Goal: Transaction & Acquisition: Register for event/course

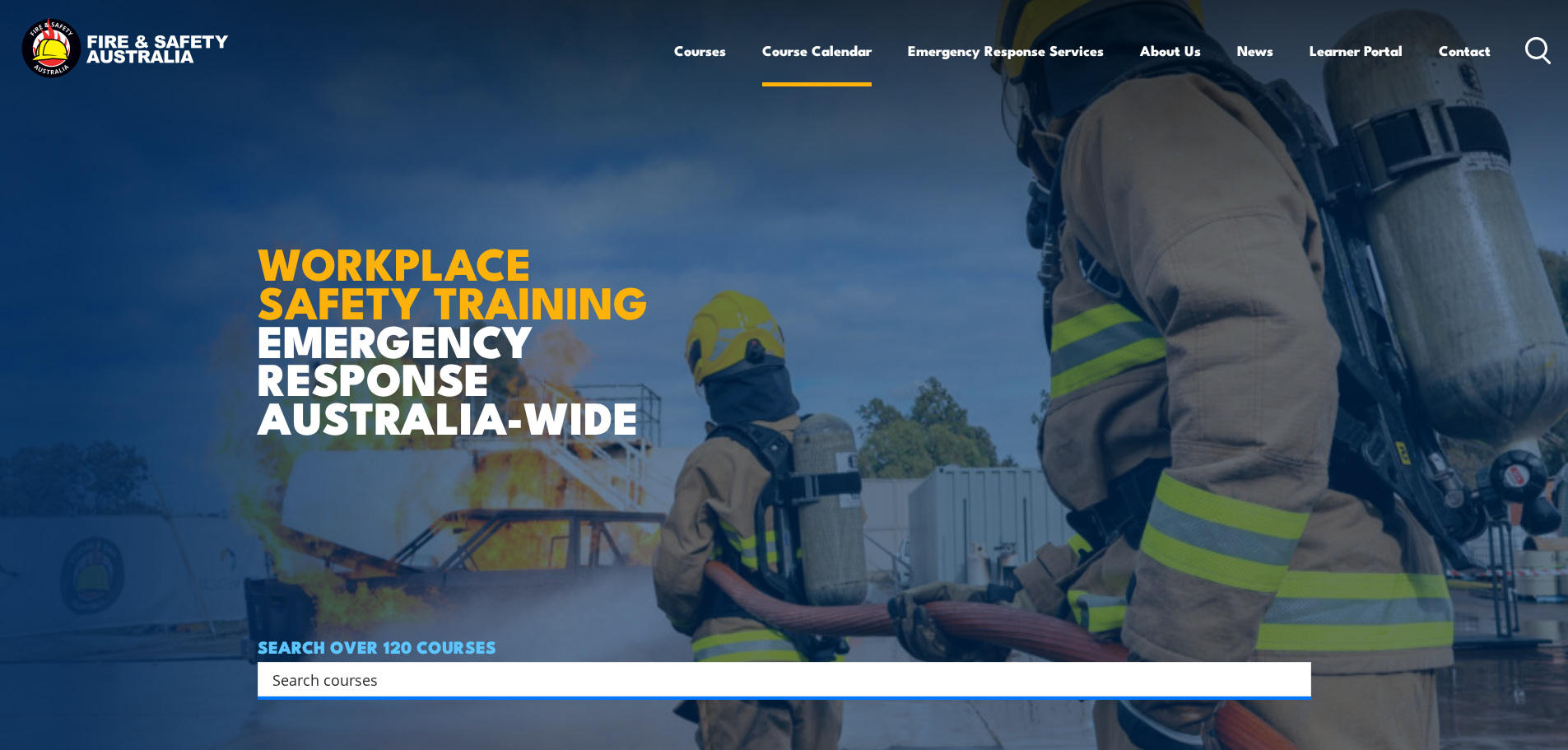
click at [814, 56] on link "Course Calendar" at bounding box center [817, 50] width 109 height 44
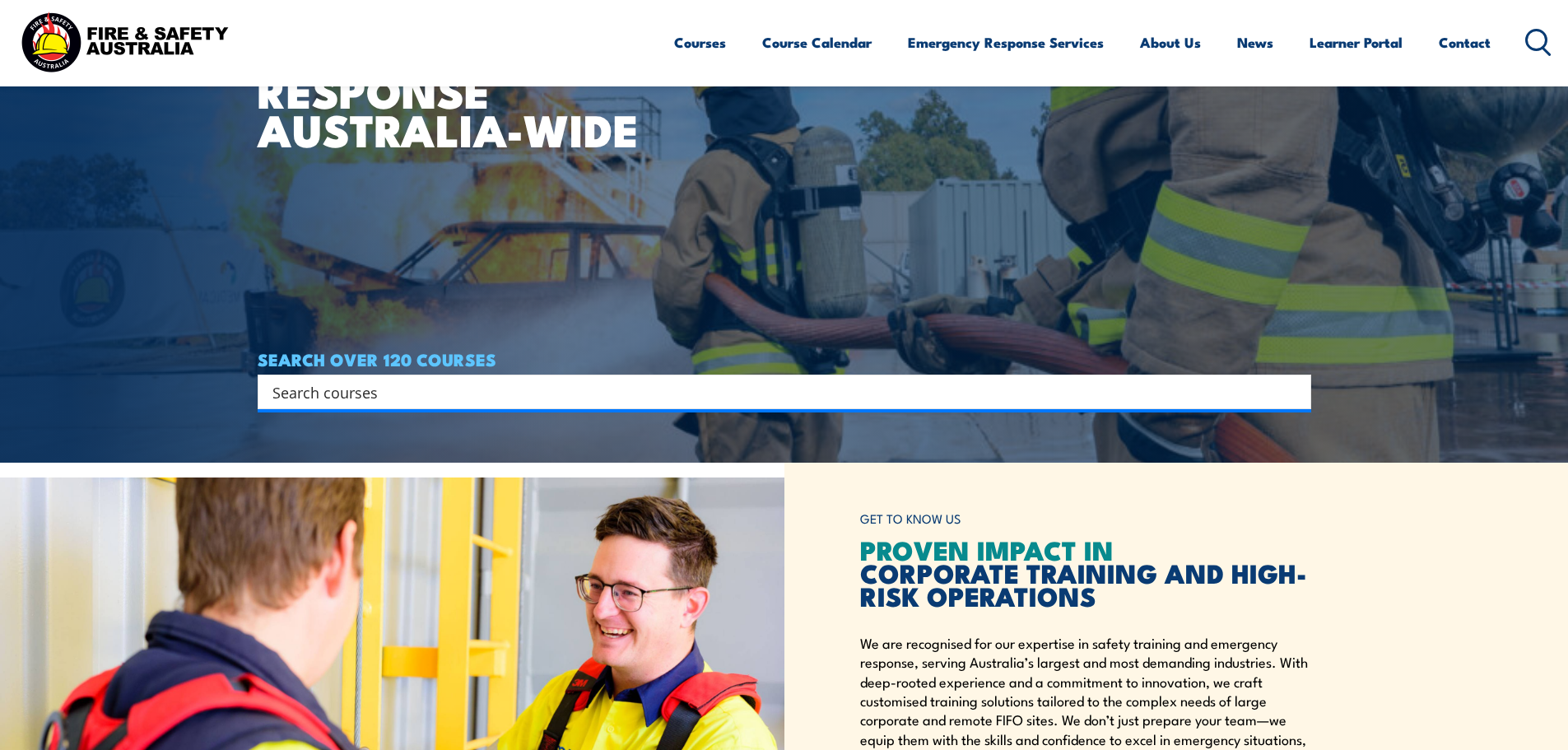
scroll to position [412, 0]
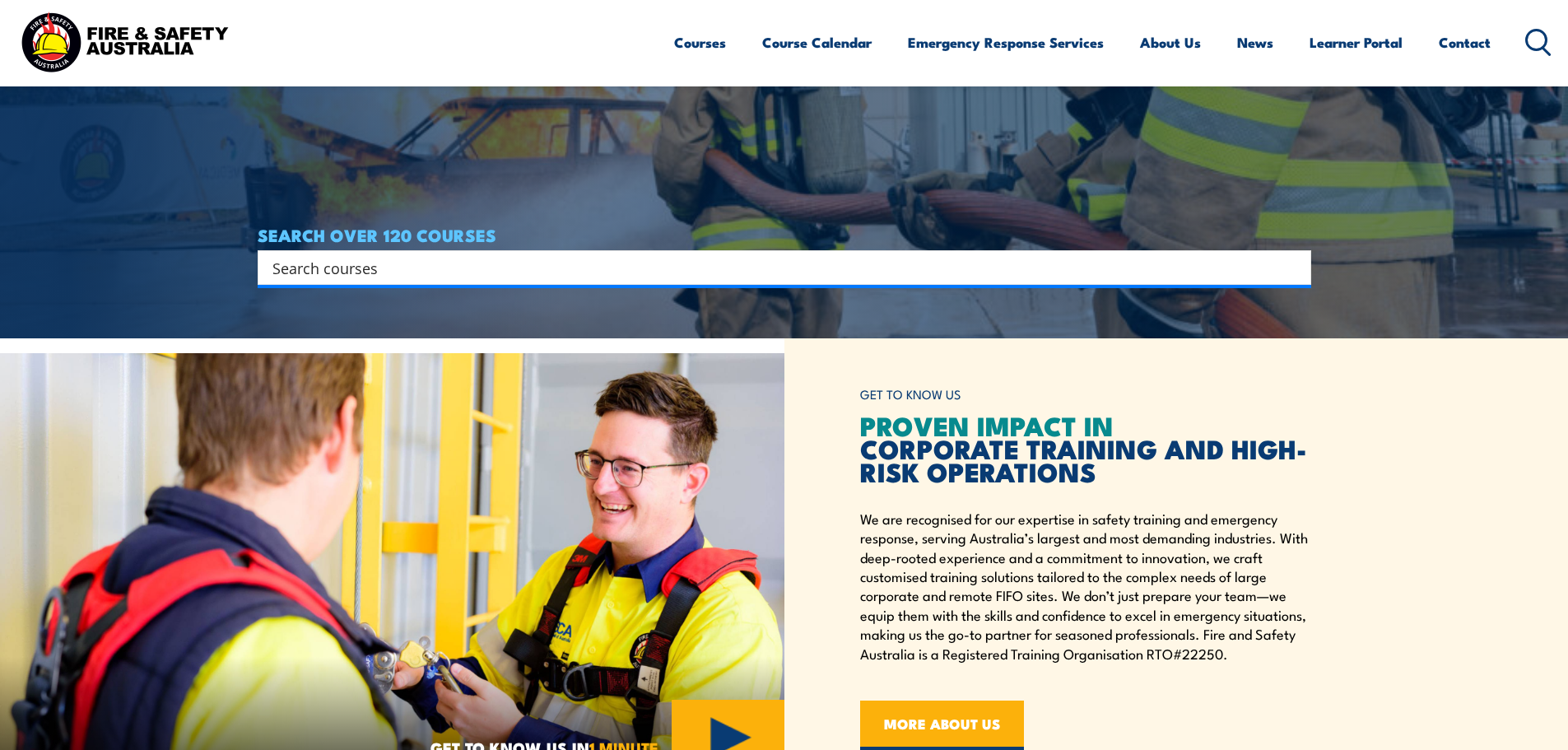
click at [483, 275] on input "Search input" at bounding box center [773, 267] width 1002 height 25
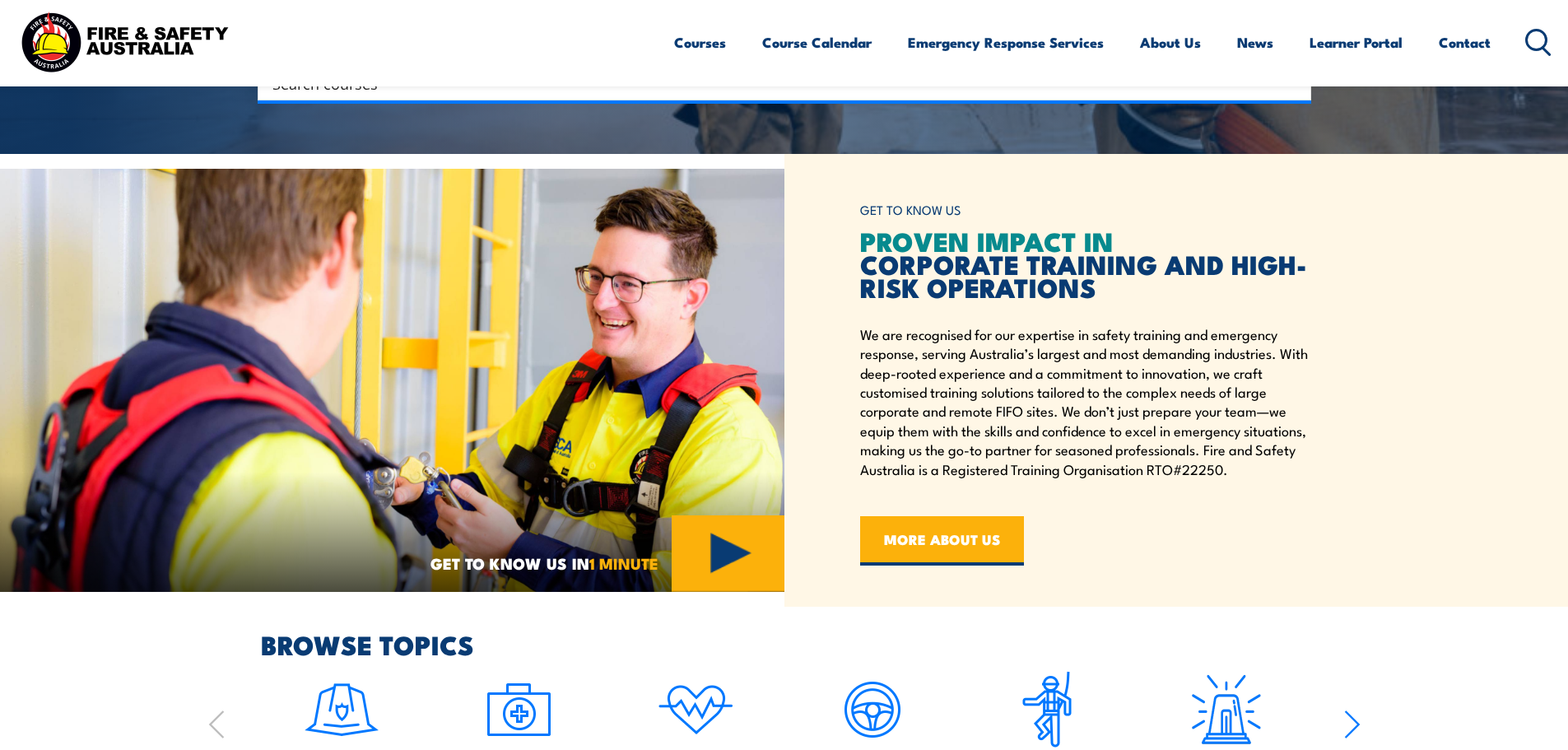
scroll to position [741, 0]
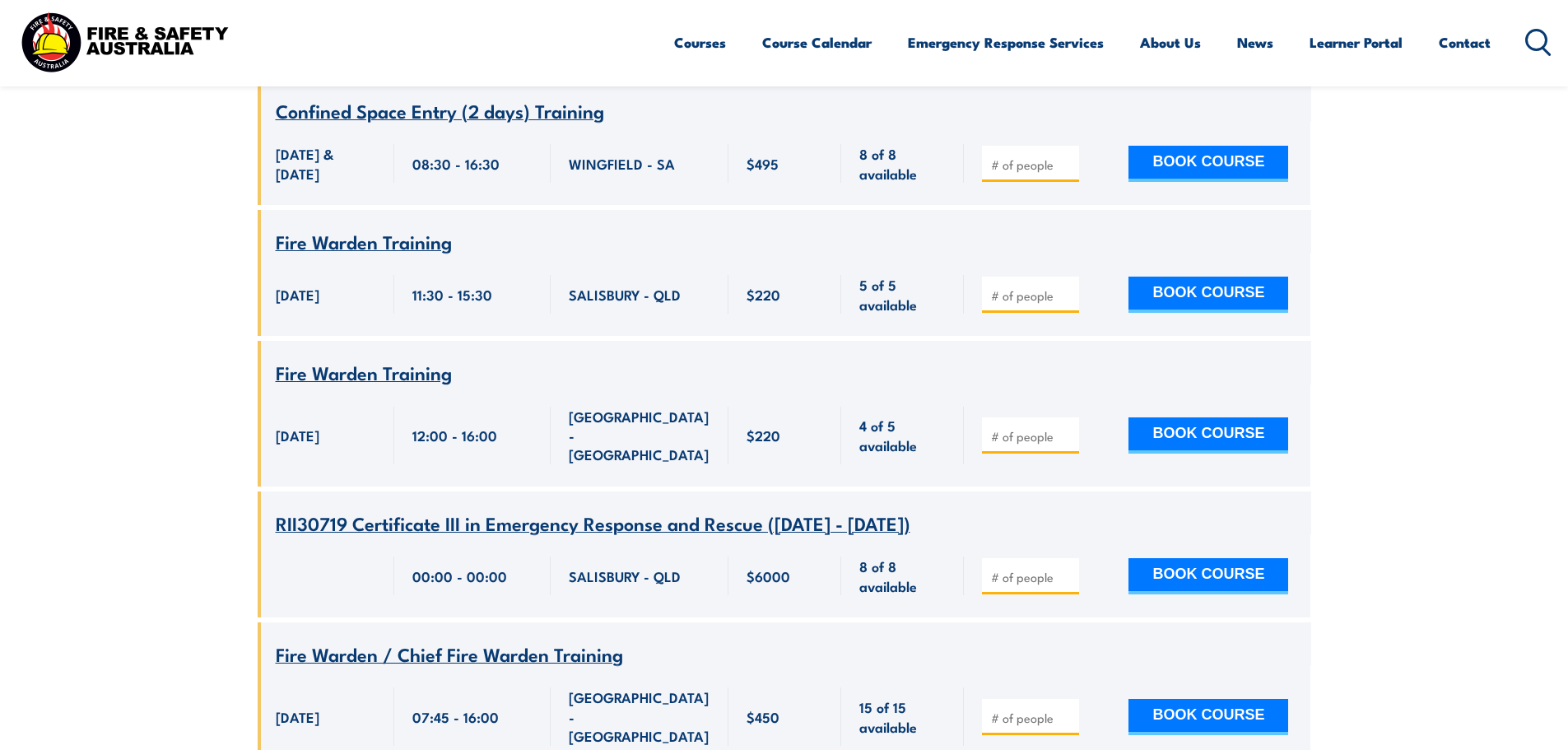
scroll to position [55597, 0]
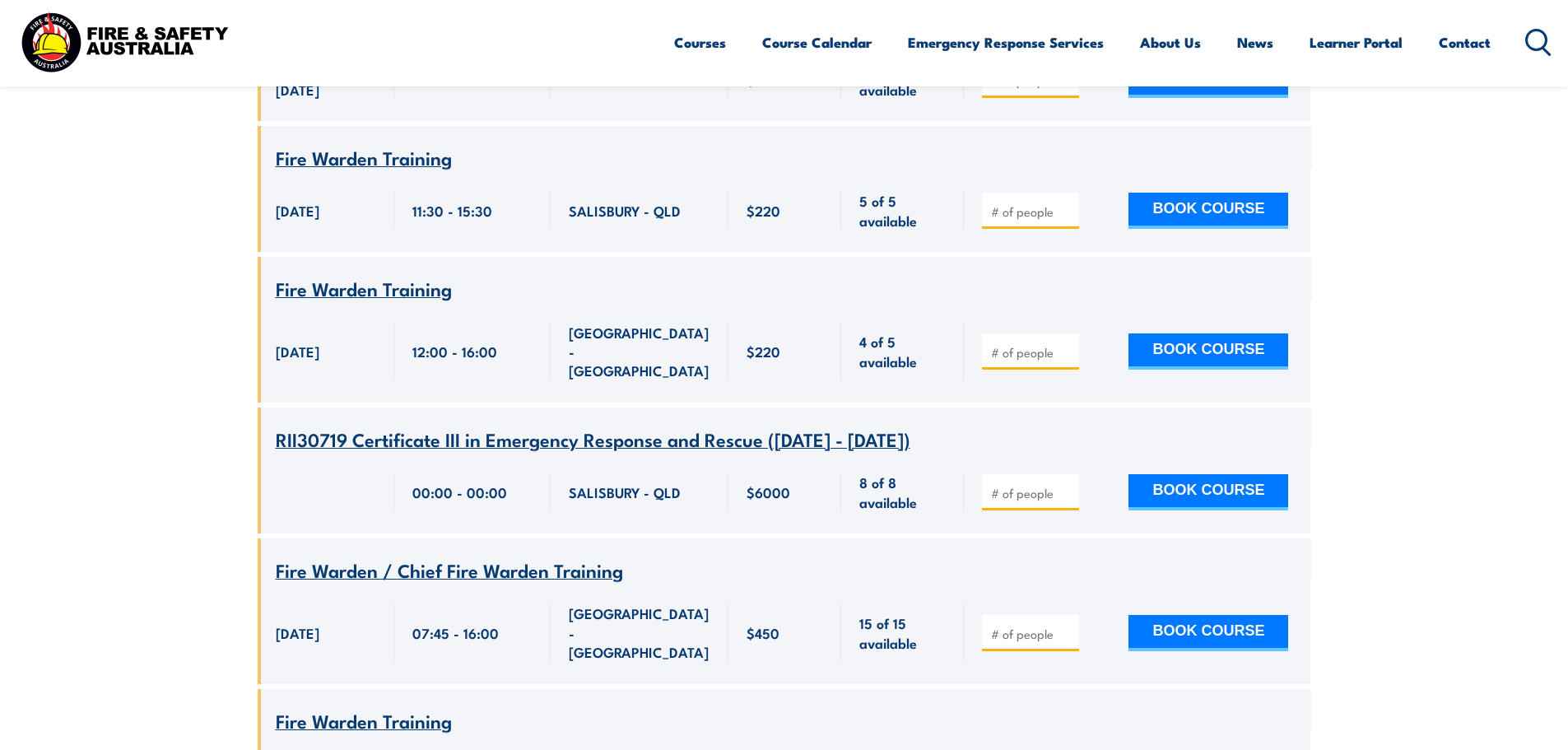
type input "1"
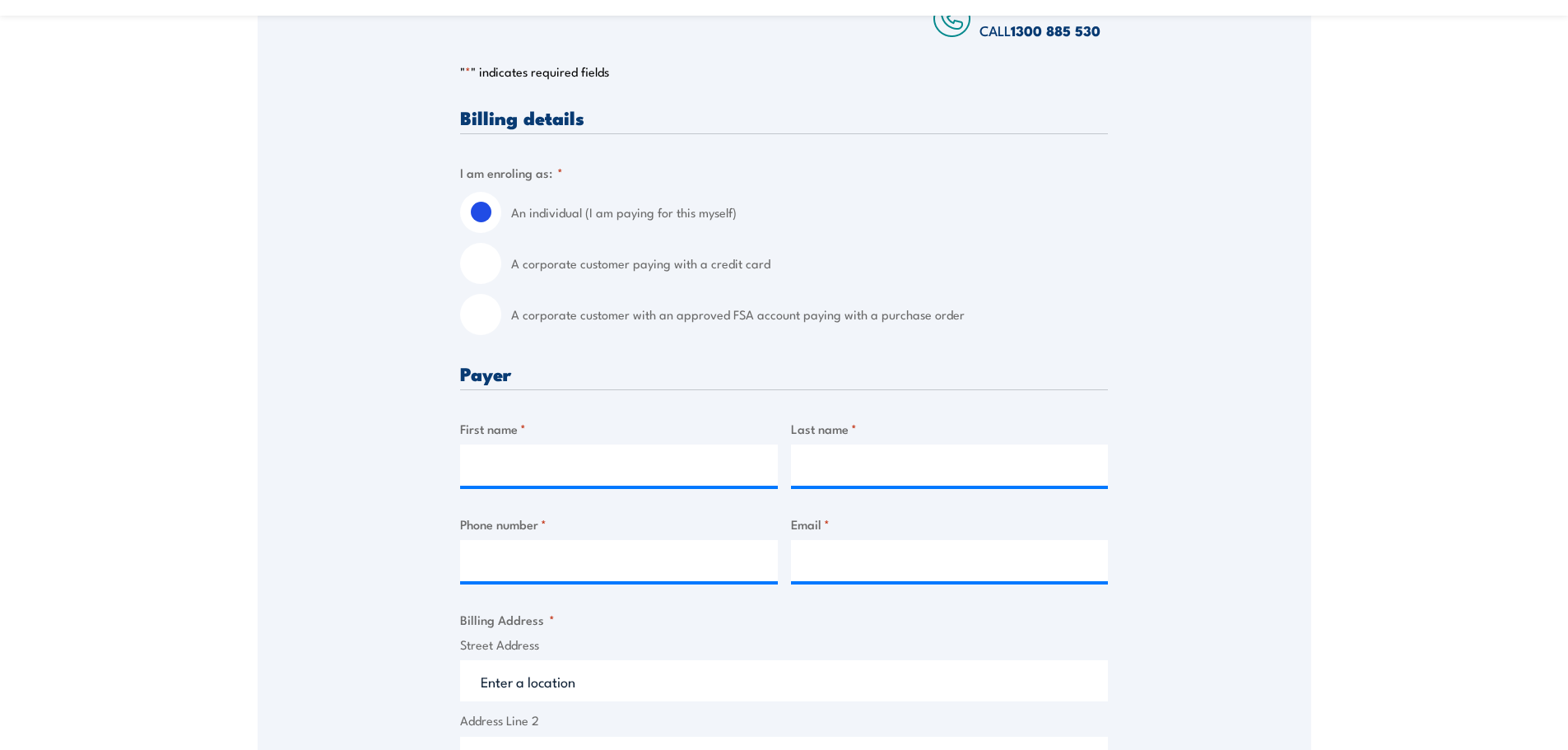
scroll to position [412, 0]
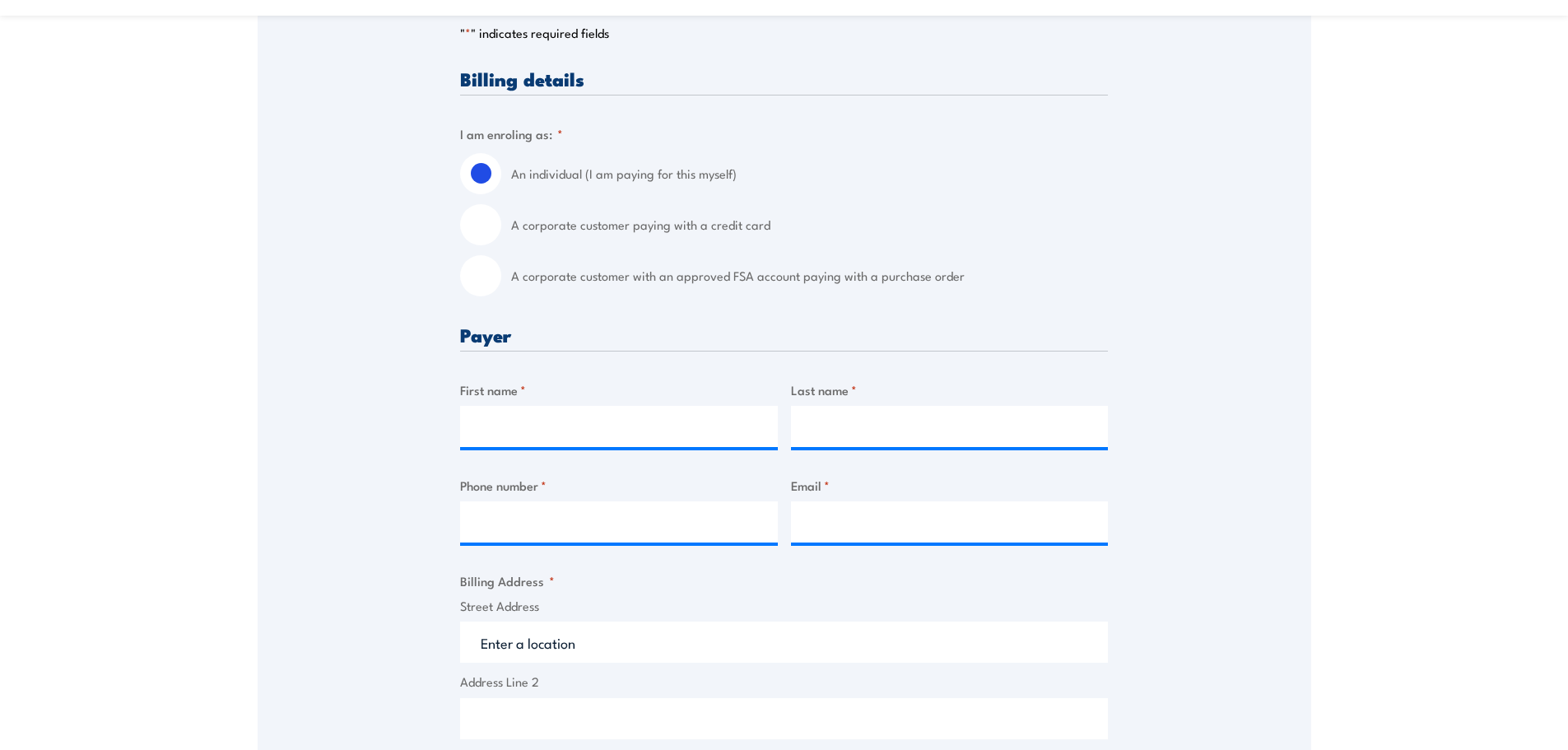
click at [491, 231] on input "A corporate customer paying with a credit card" at bounding box center [481, 225] width 41 height 41
radio input "true"
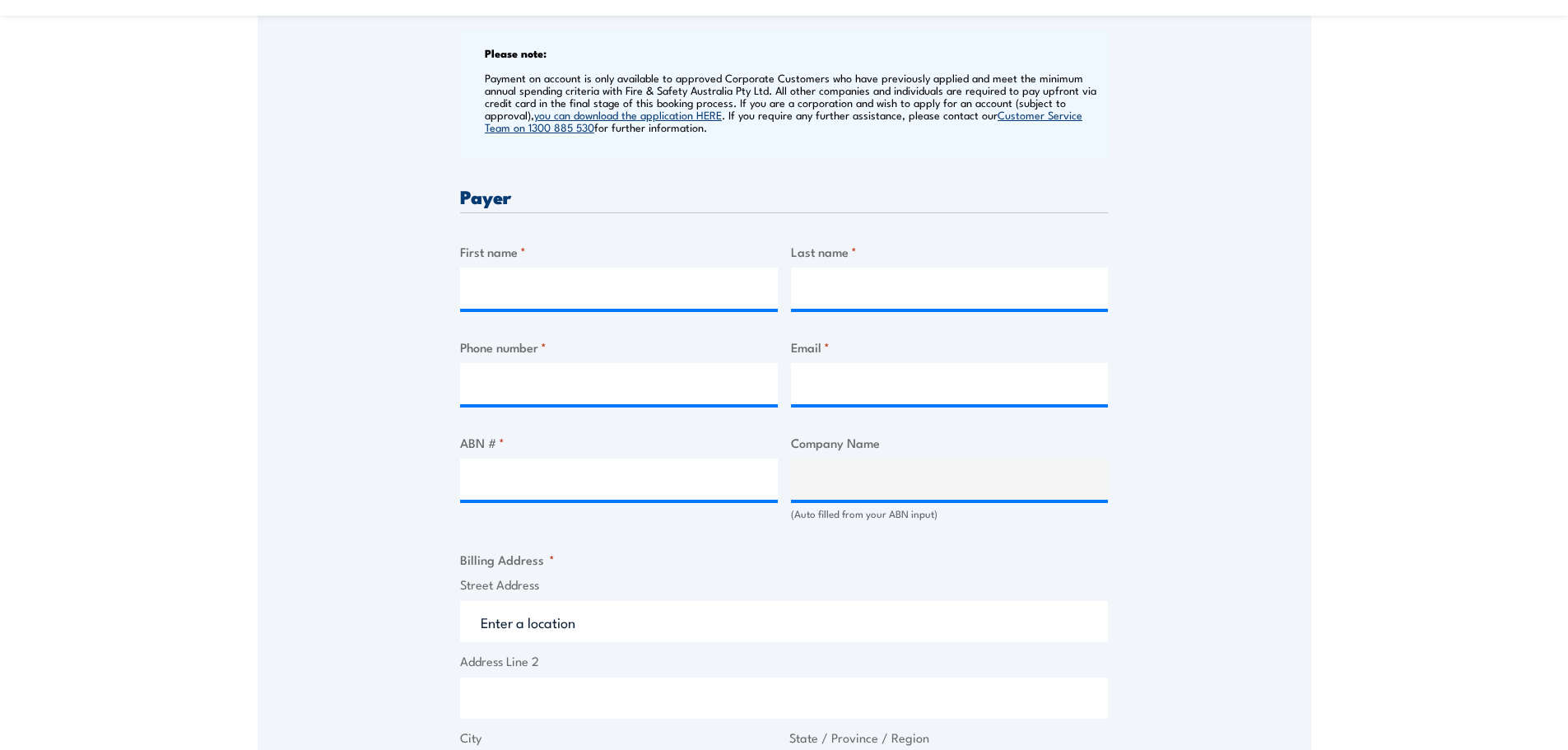
scroll to position [658, 0]
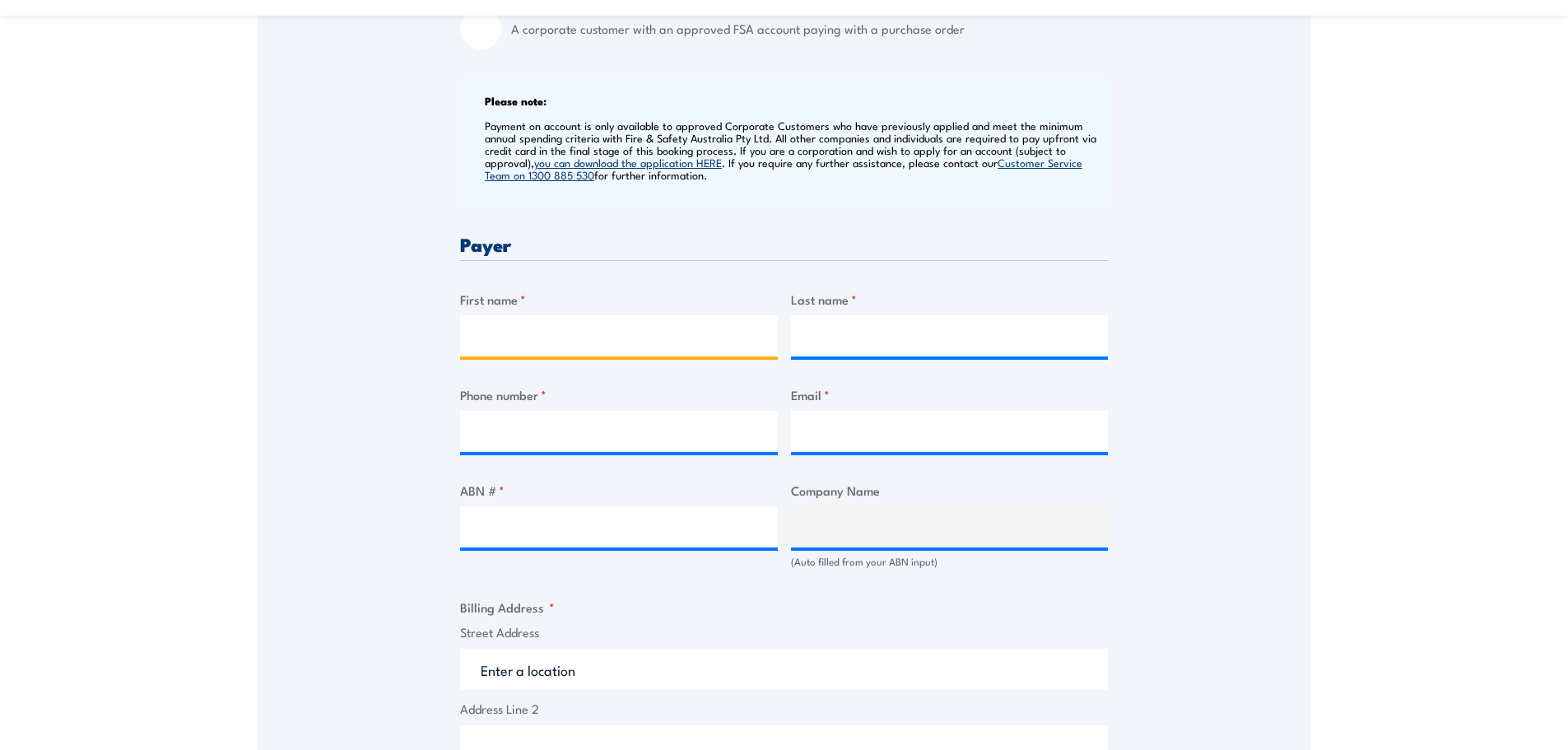
click at [496, 328] on input "First name *" at bounding box center [619, 336] width 318 height 41
type input "Michelle"
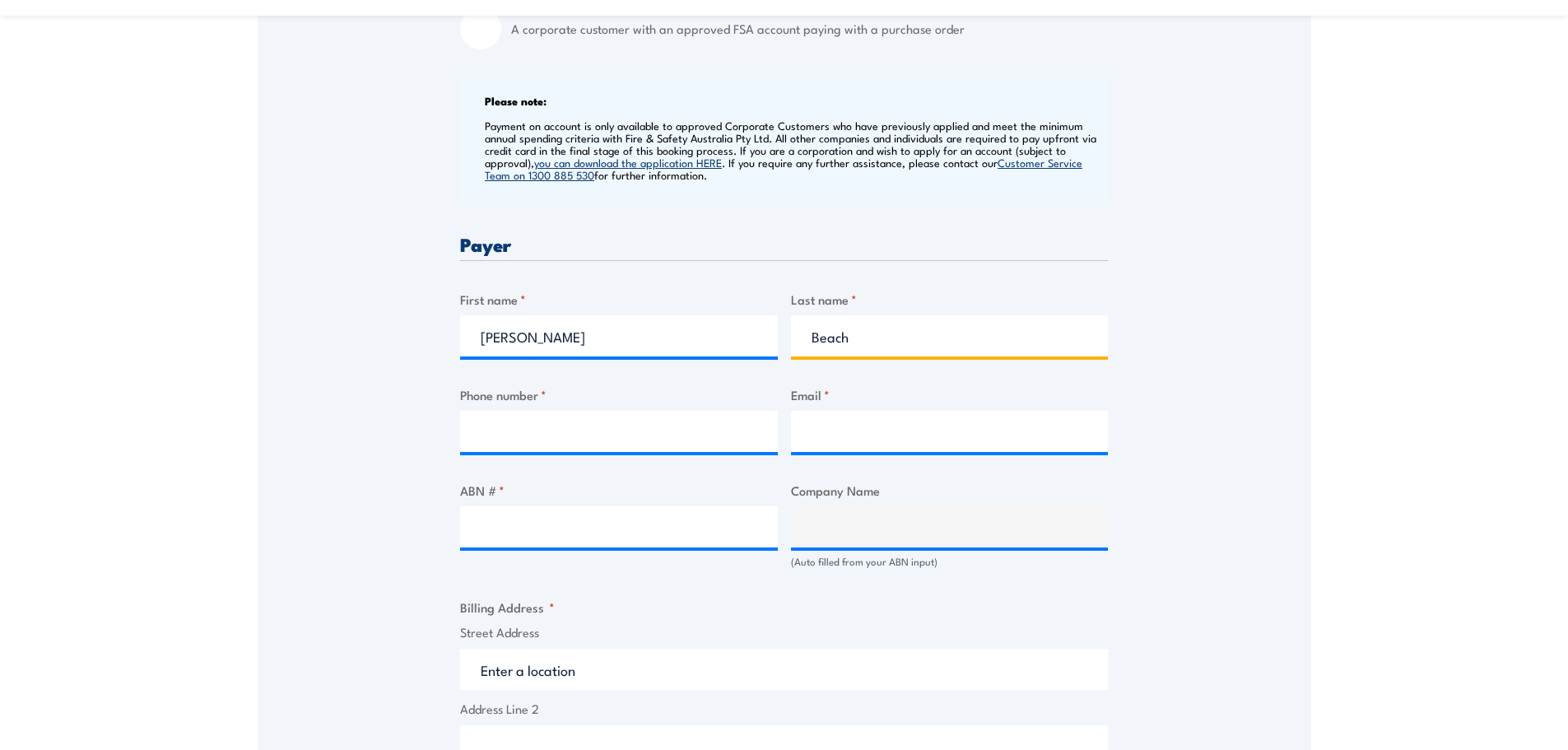
type input "Beach"
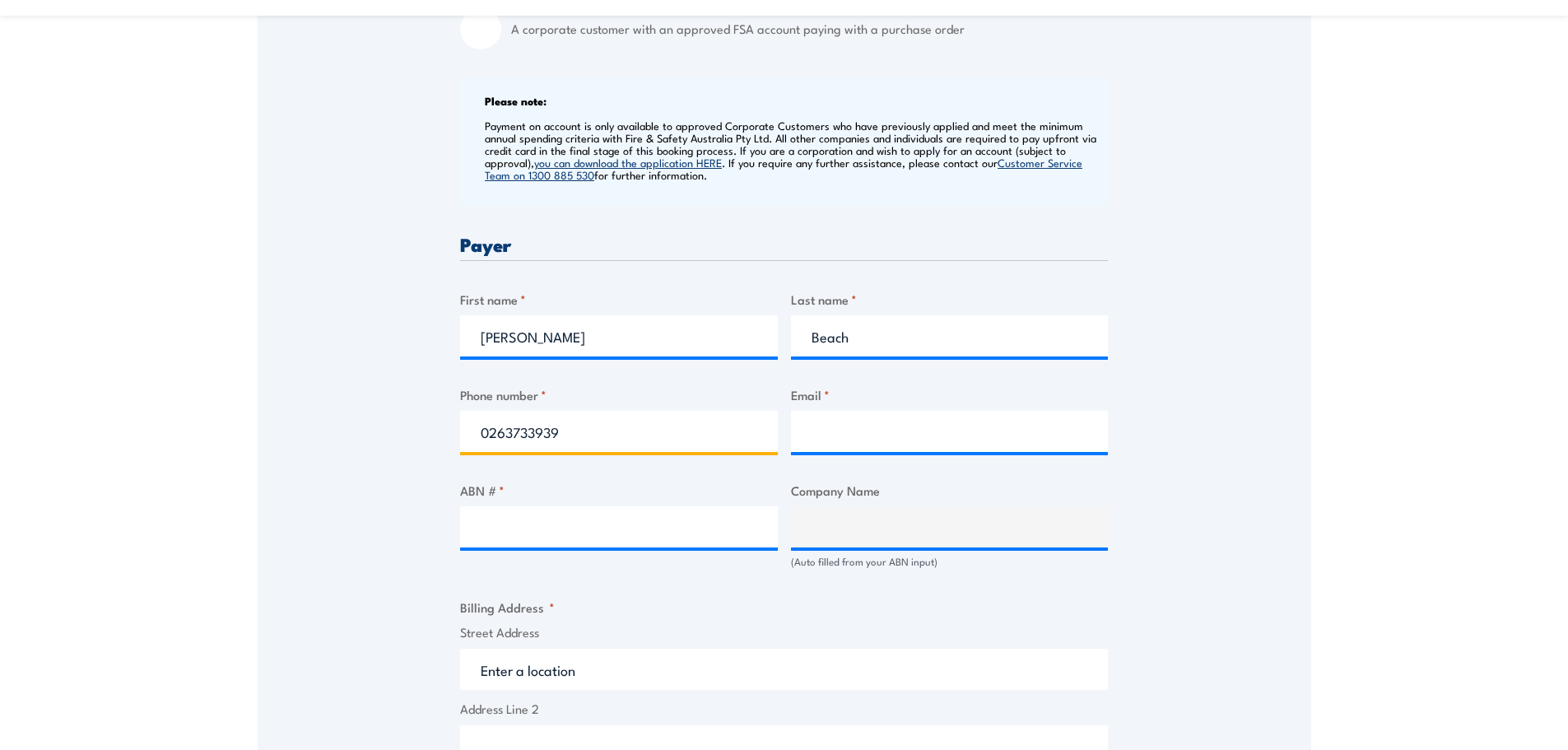
type input "0263733939"
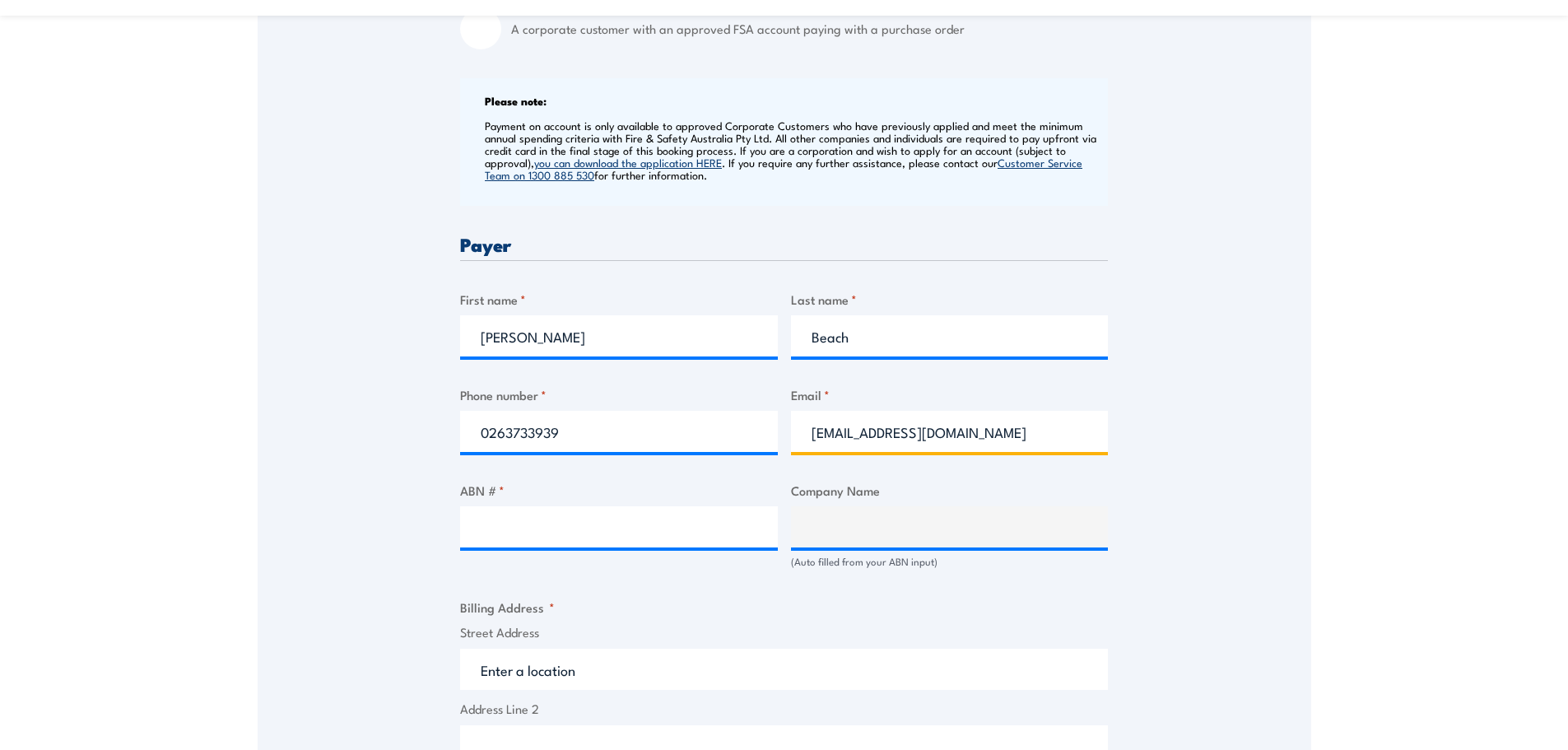
type input "sales@mudgeedolomitelime.com.au"
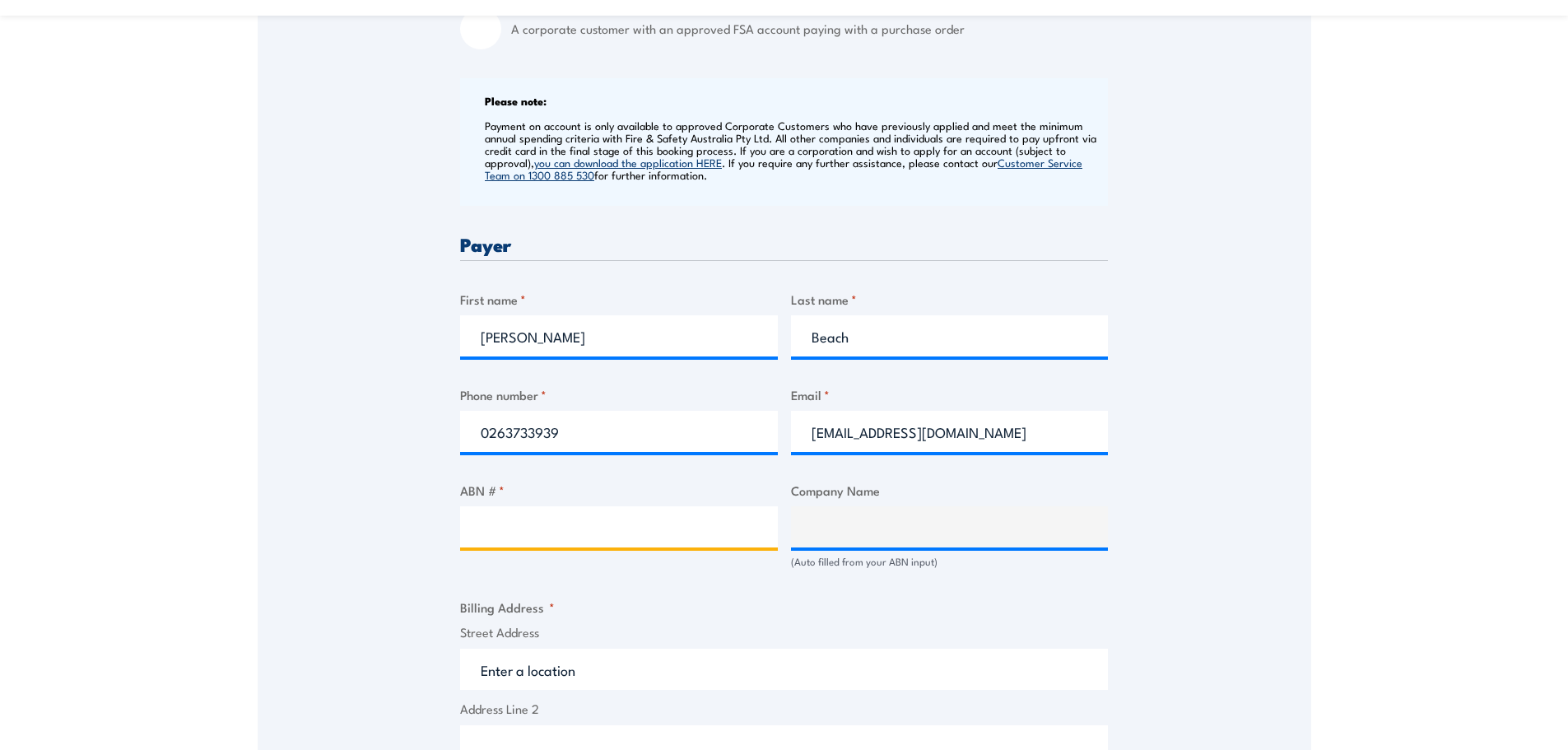
click at [527, 528] on input "ABN # *" at bounding box center [619, 527] width 318 height 41
type input "18104437121"
type input "R.K. MURDOCH PTY LIMITED"
type input "18104437121"
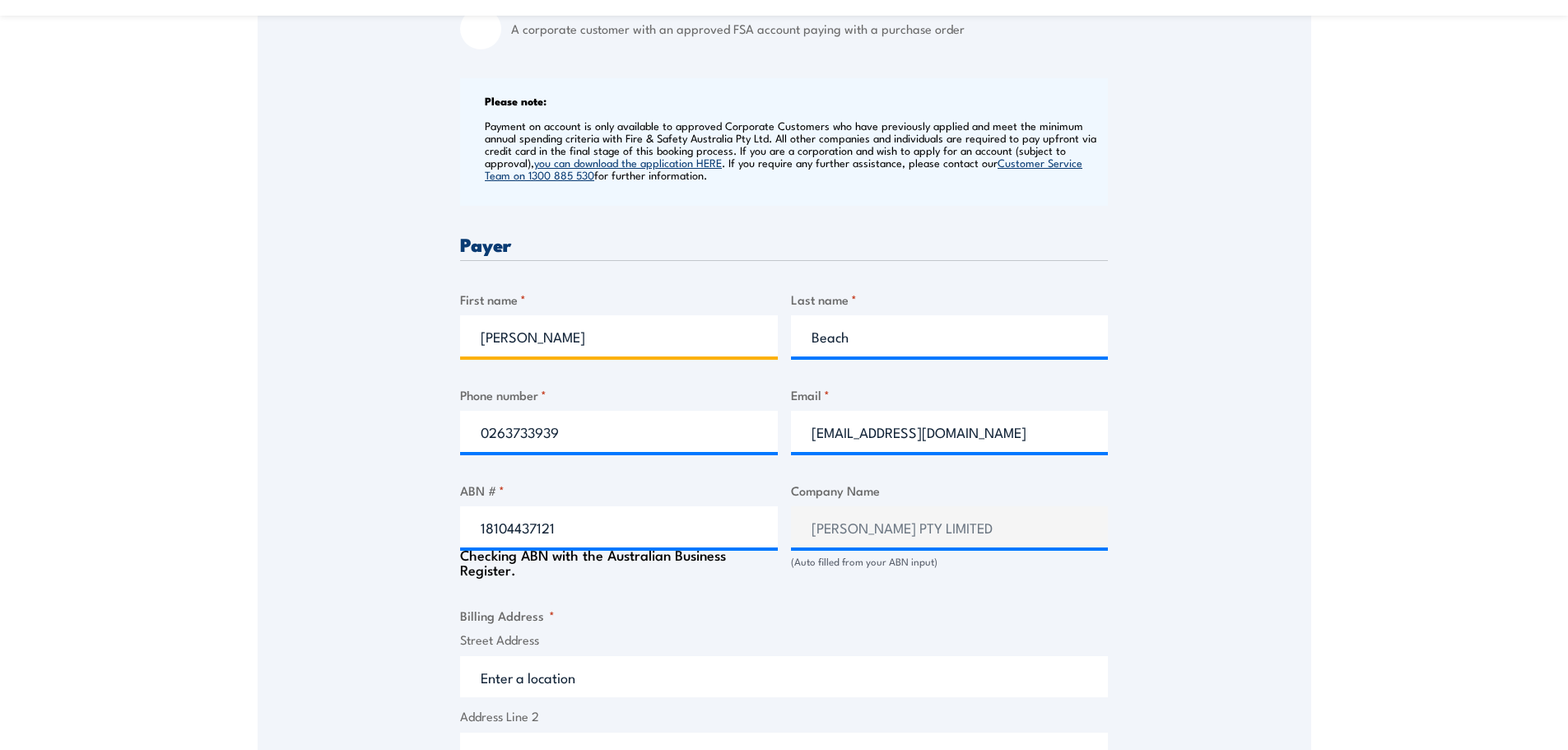
drag, startPoint x: 539, startPoint y: 336, endPoint x: 461, endPoint y: 340, distance: 78.1
click at [461, 340] on input "Michelle" at bounding box center [619, 336] width 318 height 41
type input "Kirsty"
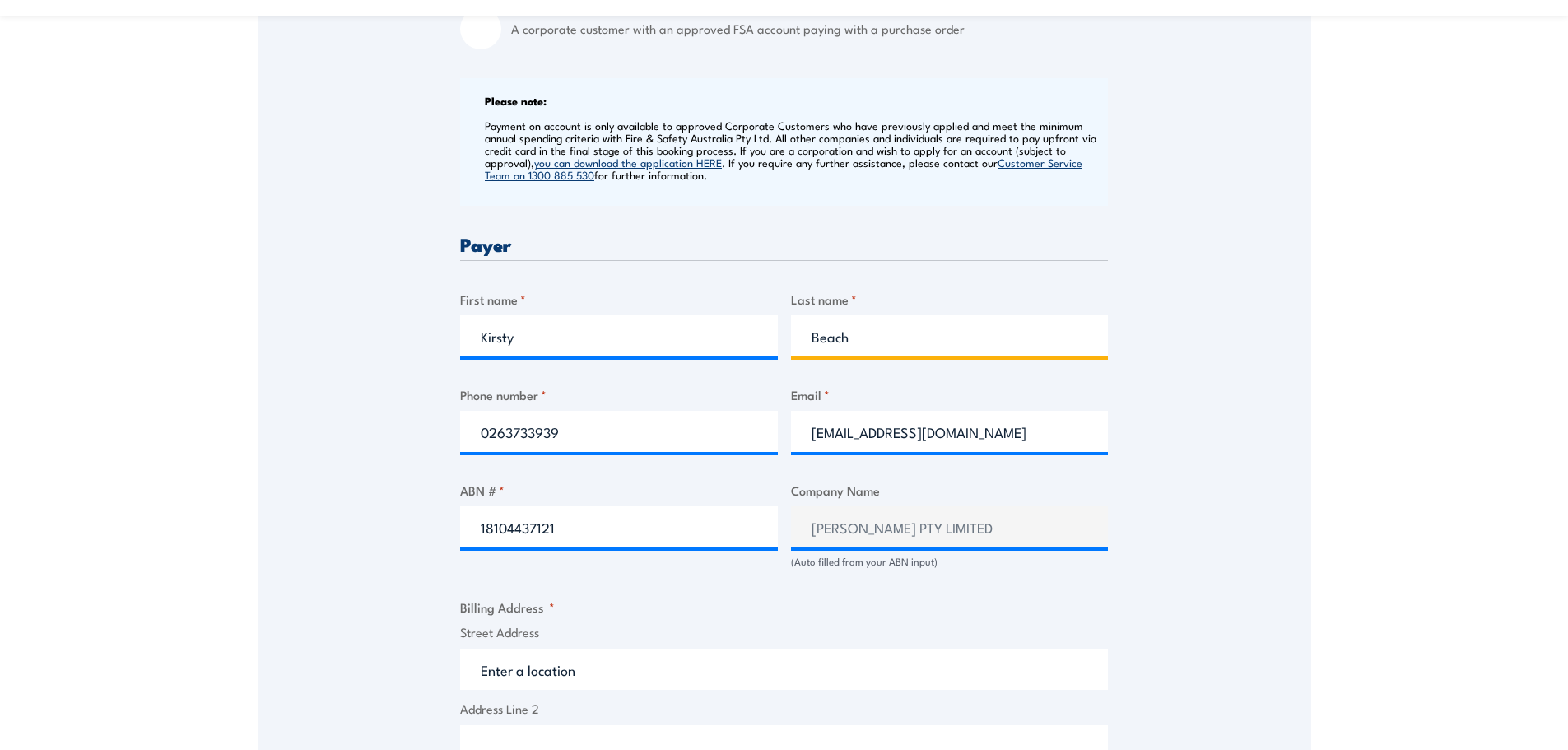
drag, startPoint x: 859, startPoint y: 338, endPoint x: 750, endPoint y: 337, distance: 109.0
click at [750, 337] on div "Billing details I am enroling as: * An individual (I am paying for this myself)…" at bounding box center [784, 620] width 648 height 1595
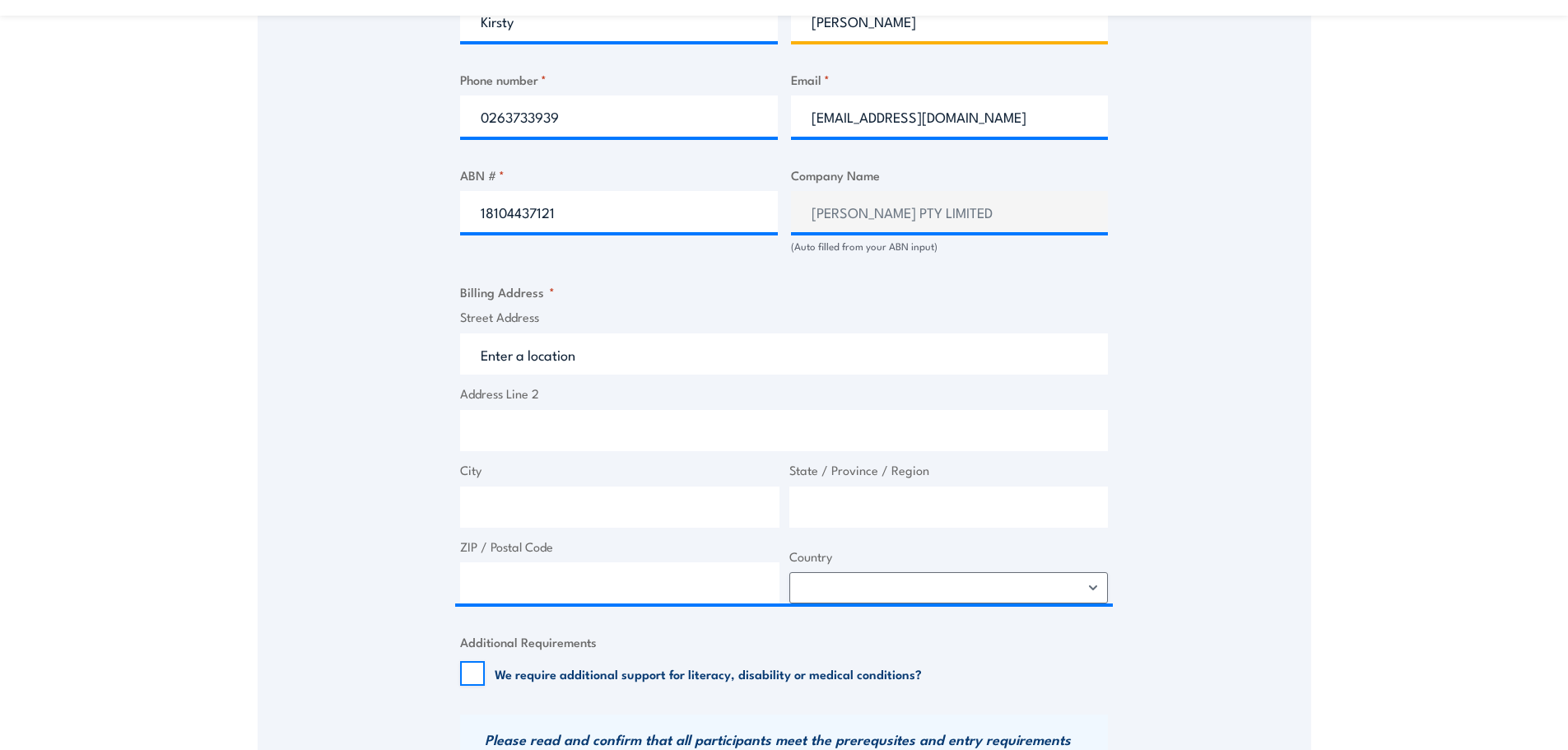
scroll to position [988, 0]
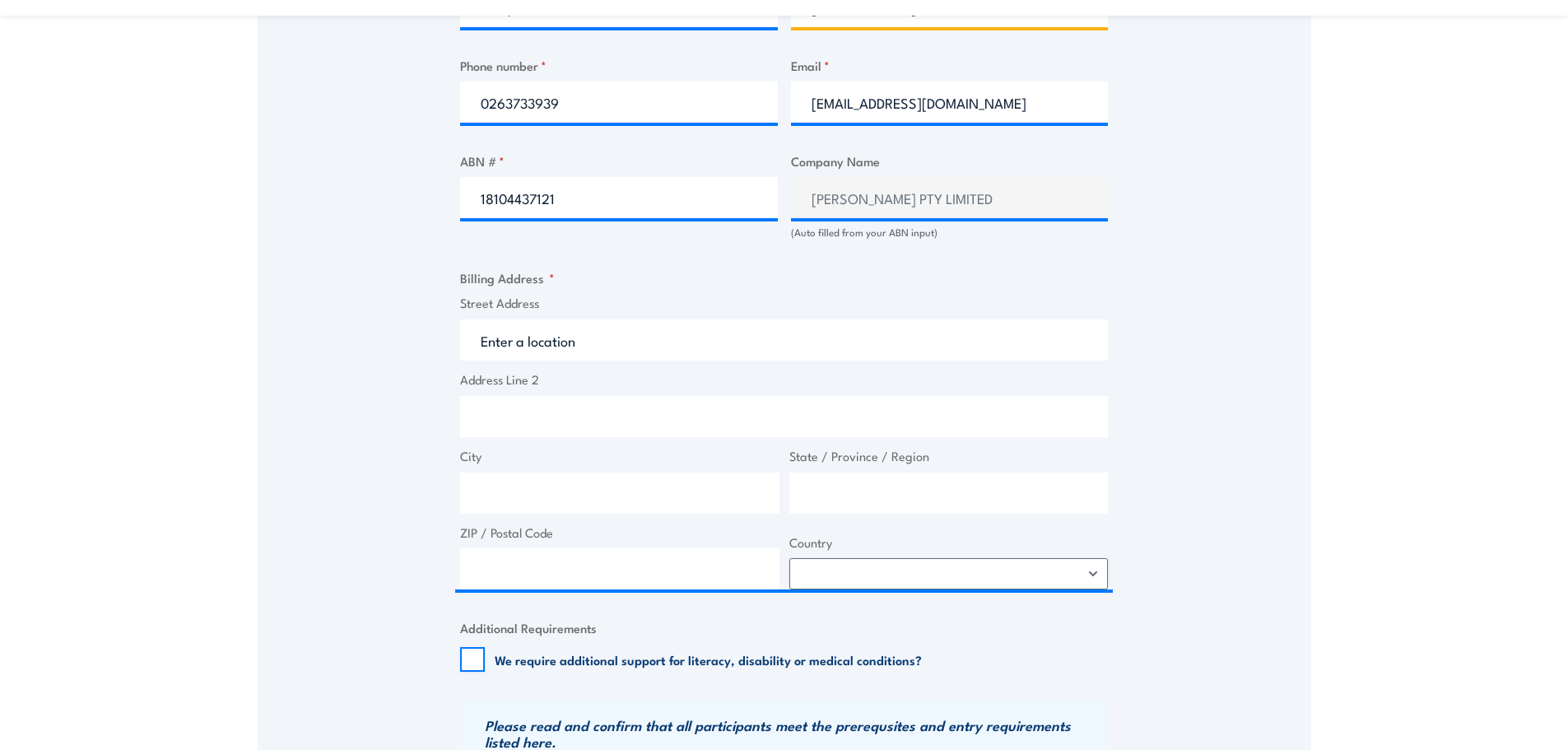
type input "Murdoch"
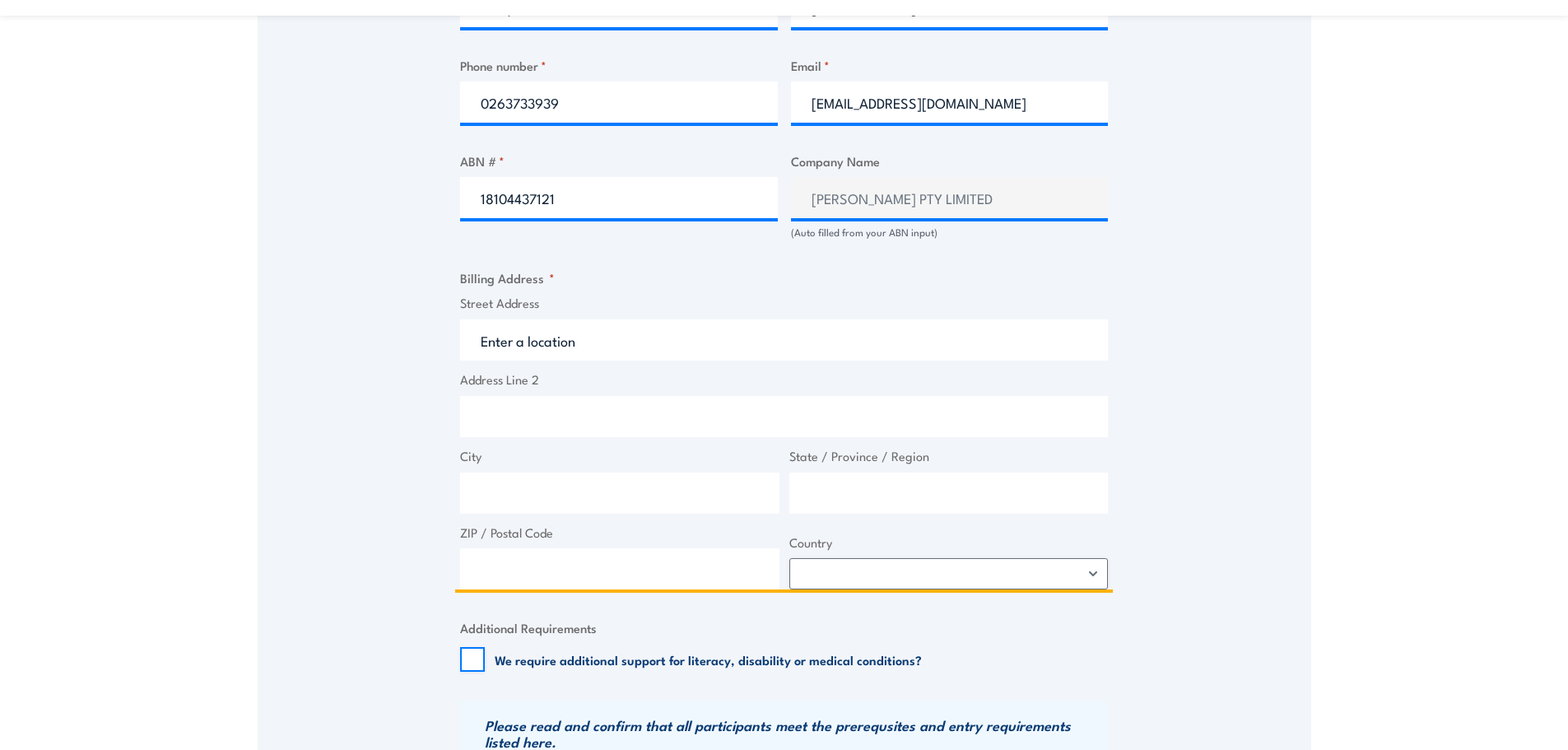
click at [495, 336] on input "Street Address" at bounding box center [784, 340] width 648 height 41
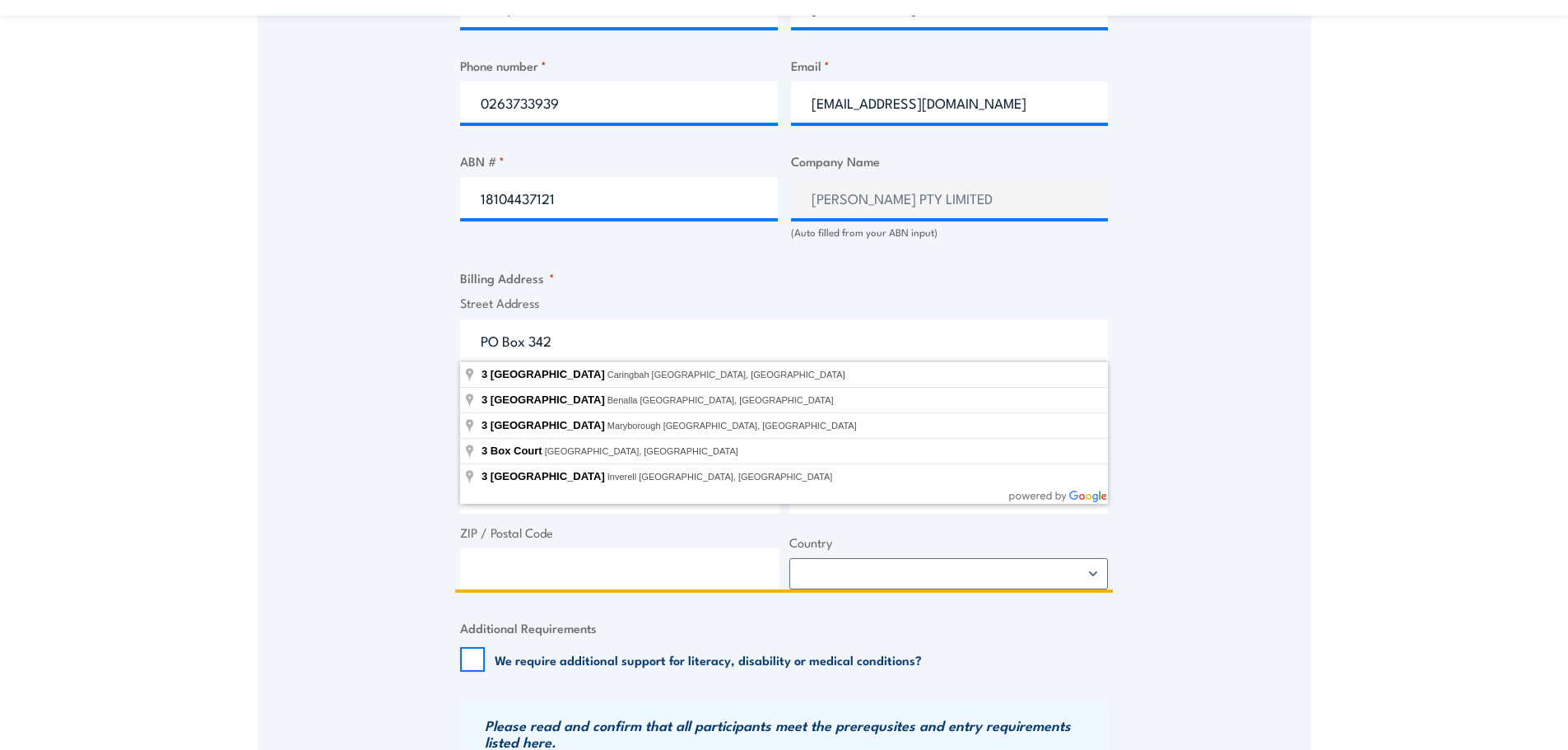
type input "PO Box 342"
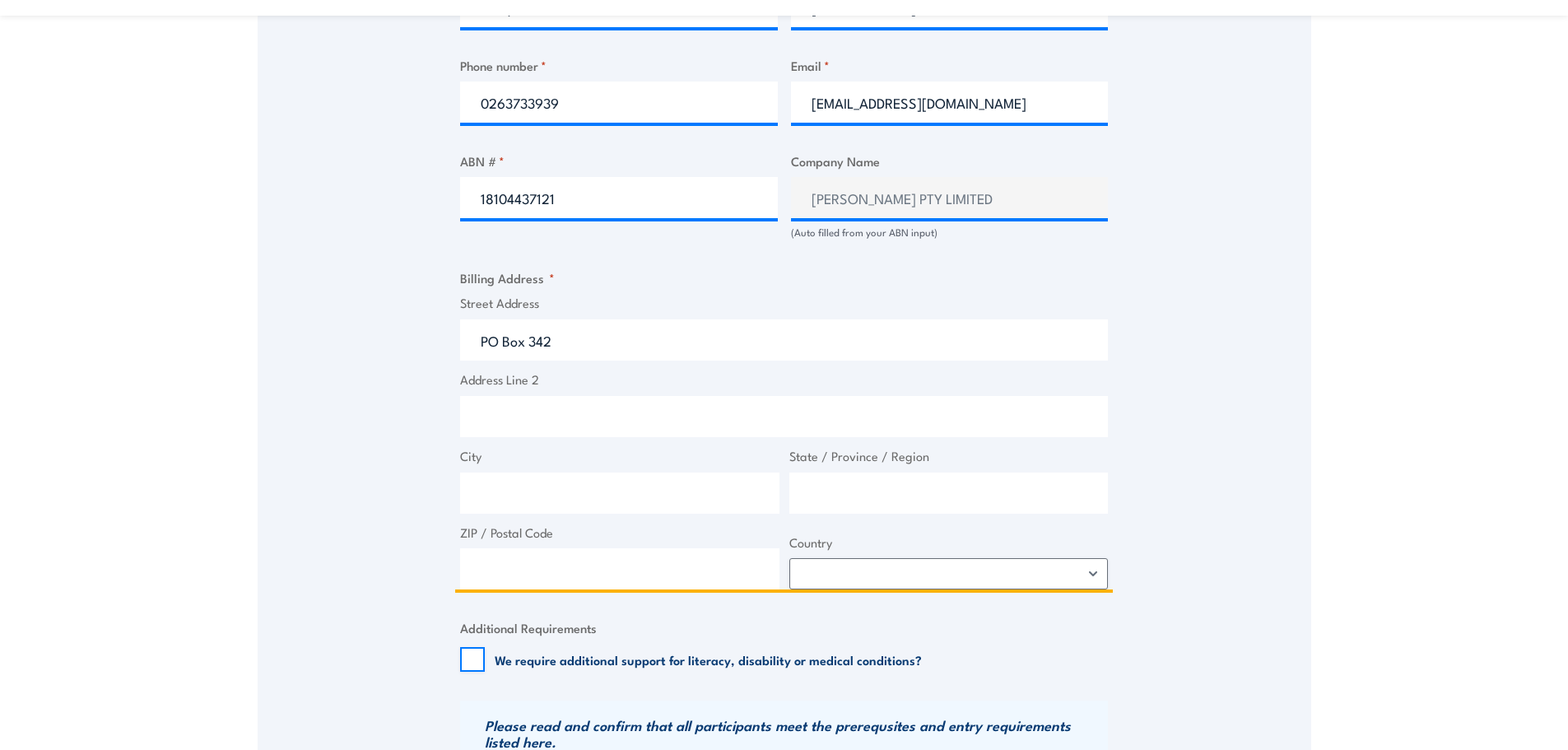
click at [488, 497] on input "City" at bounding box center [620, 493] width 319 height 41
type input "MUDGEE"
type input "[GEOGRAPHIC_DATA]"
type input "2850"
select select "Australia"
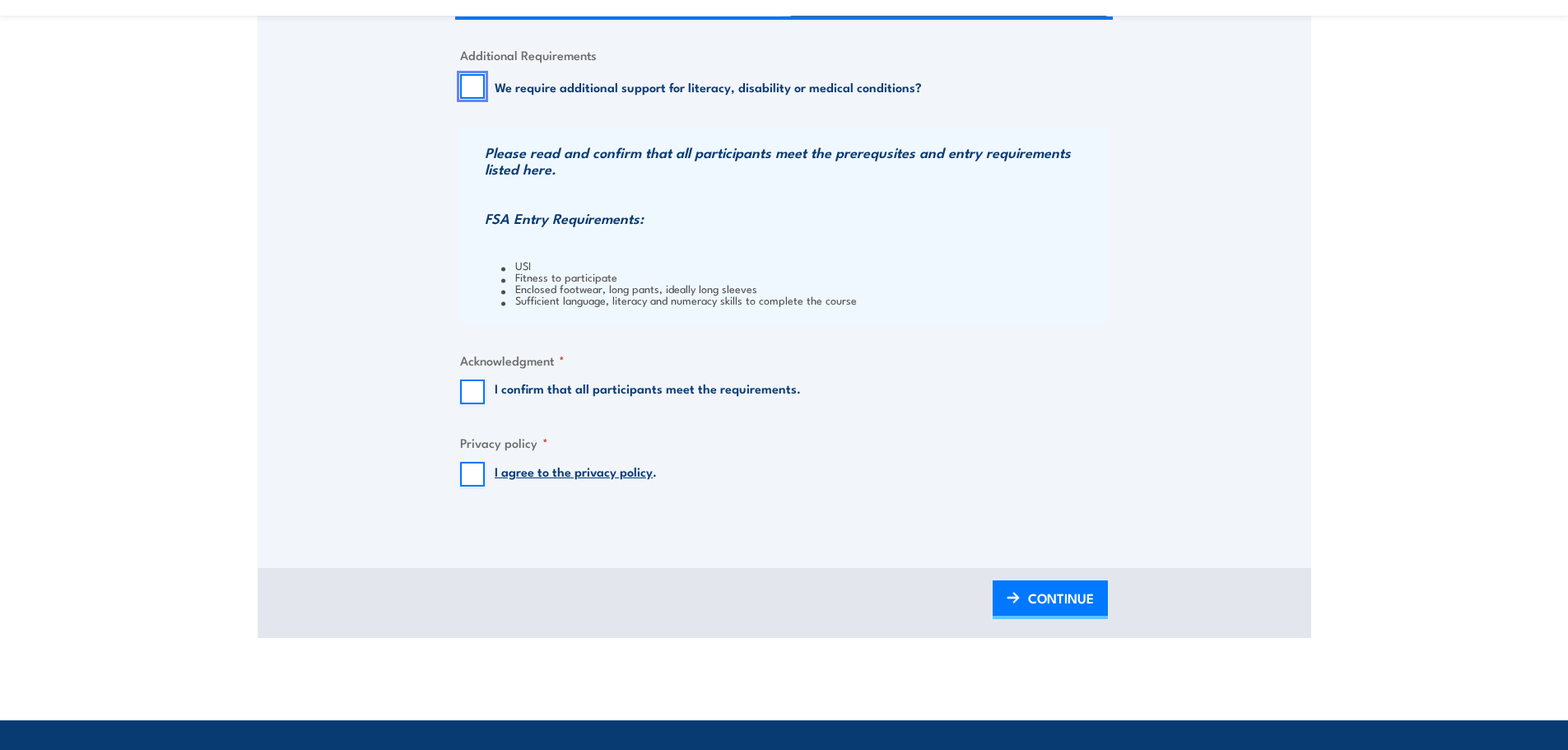
scroll to position [1564, 0]
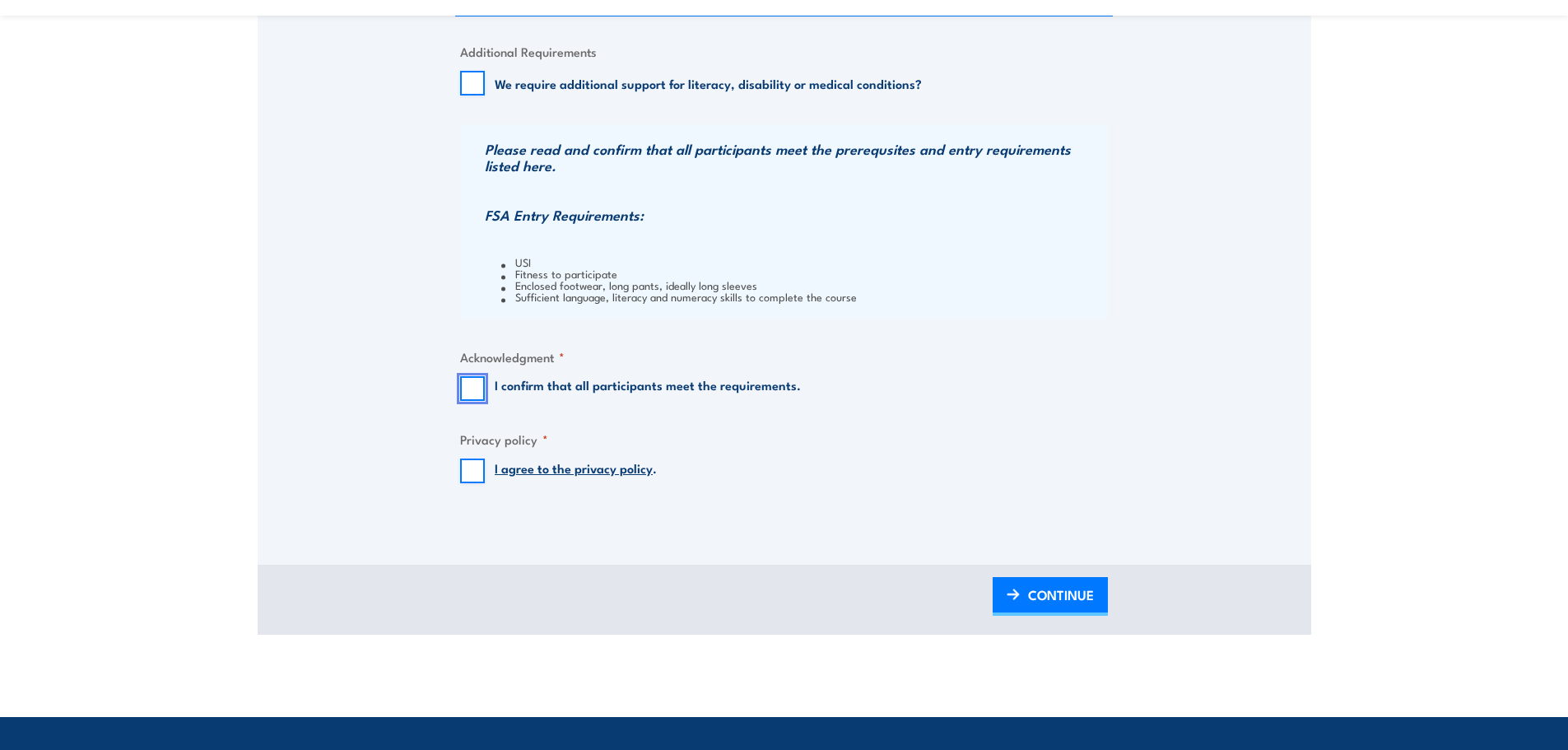
click at [474, 387] on input "I confirm that all participants meet the requirements." at bounding box center [473, 388] width 25 height 25
checkbox input "true"
click at [475, 466] on input "I agree to the privacy policy ." at bounding box center [473, 471] width 25 height 25
checkbox input "true"
click at [1042, 596] on span "CONTINUE" at bounding box center [1060, 595] width 65 height 44
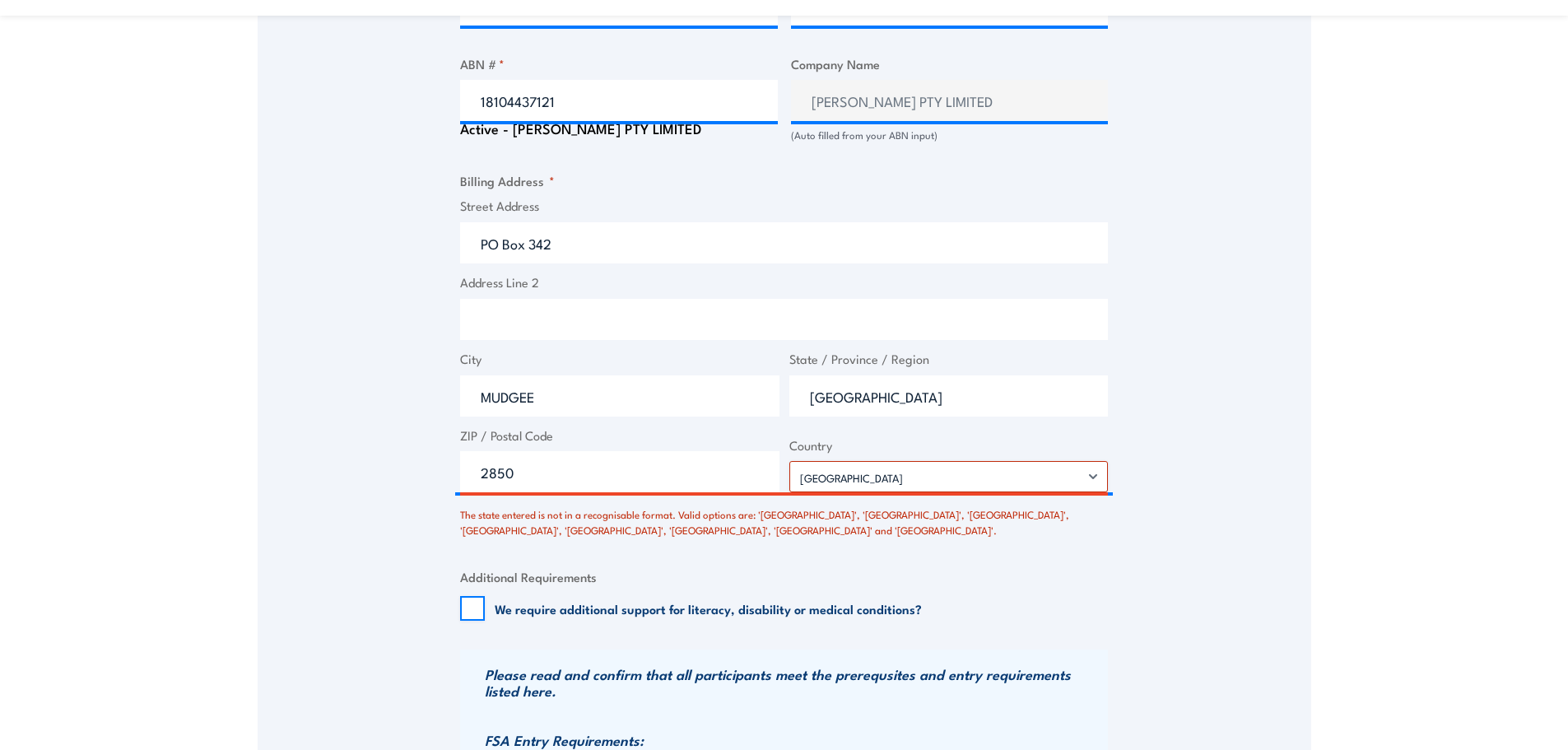
scroll to position [1151, 0]
drag, startPoint x: 873, startPoint y: 394, endPoint x: 763, endPoint y: 391, distance: 110.0
click at [763, 391] on div "Street Address PO Box 342 Address Line 2 City MUDGEE State / Province / Region …" at bounding box center [783, 343] width 658 height 296
type input "NEW SOUTH WALES"
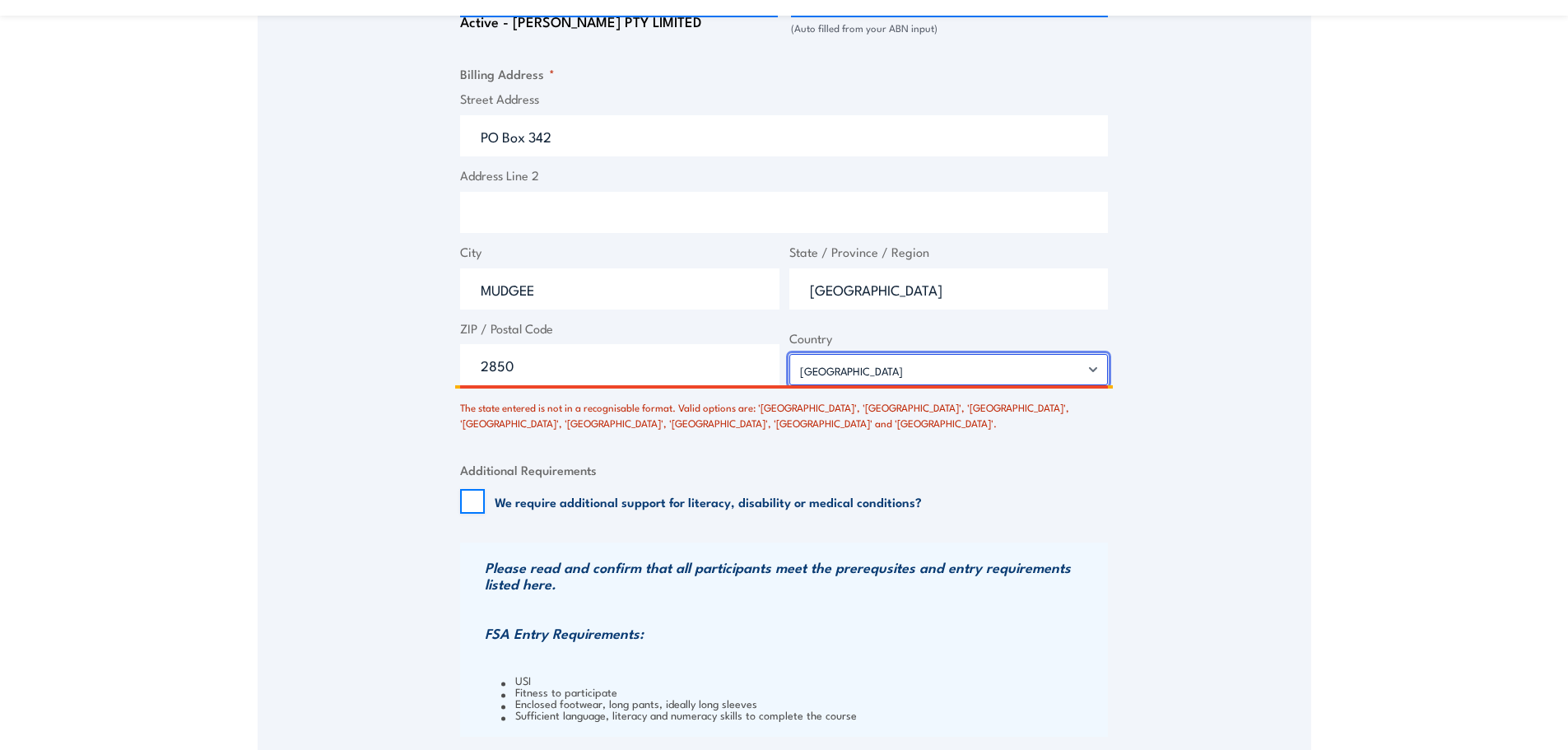
scroll to position [1562, 0]
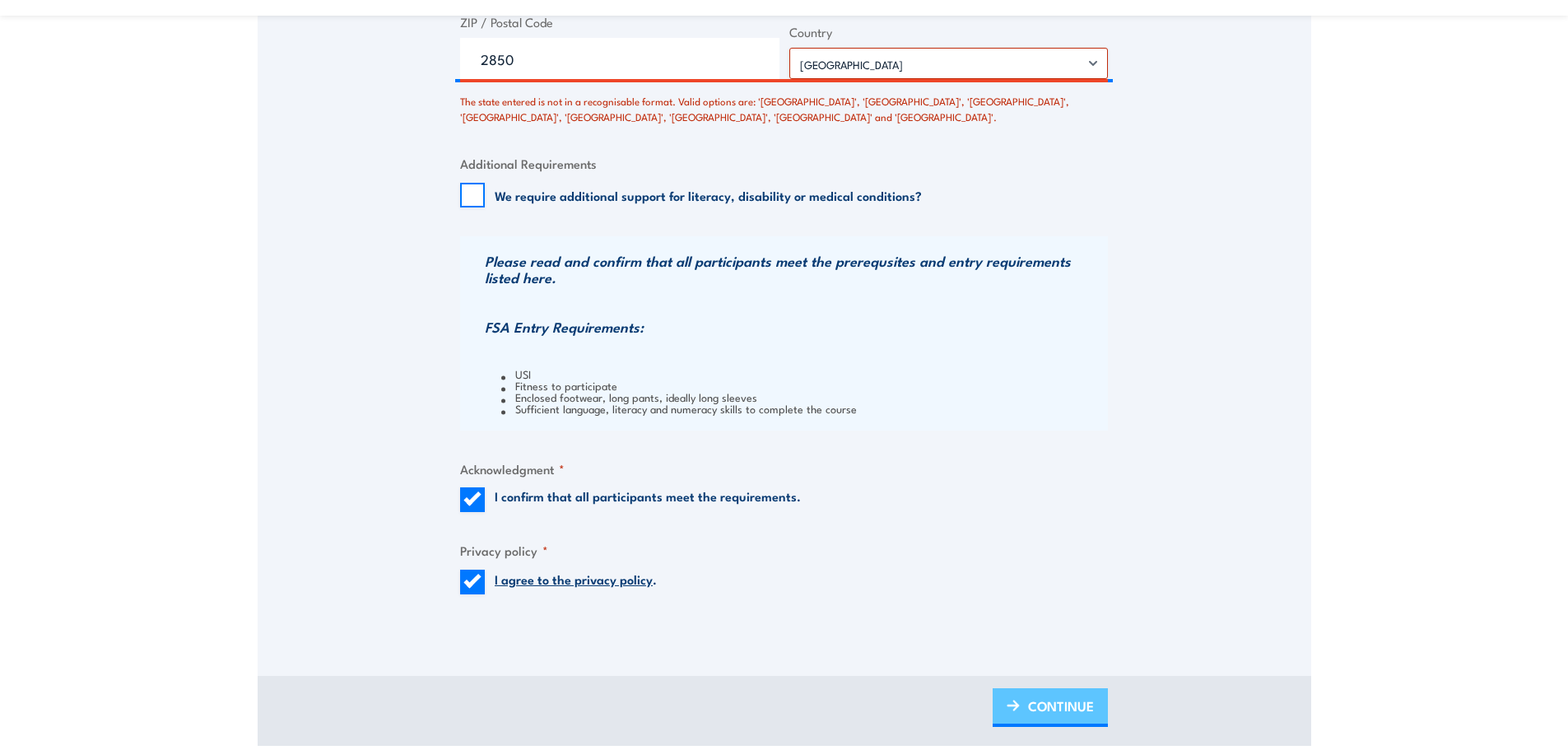
click at [1057, 702] on span "CONTINUE" at bounding box center [1060, 705] width 65 height 44
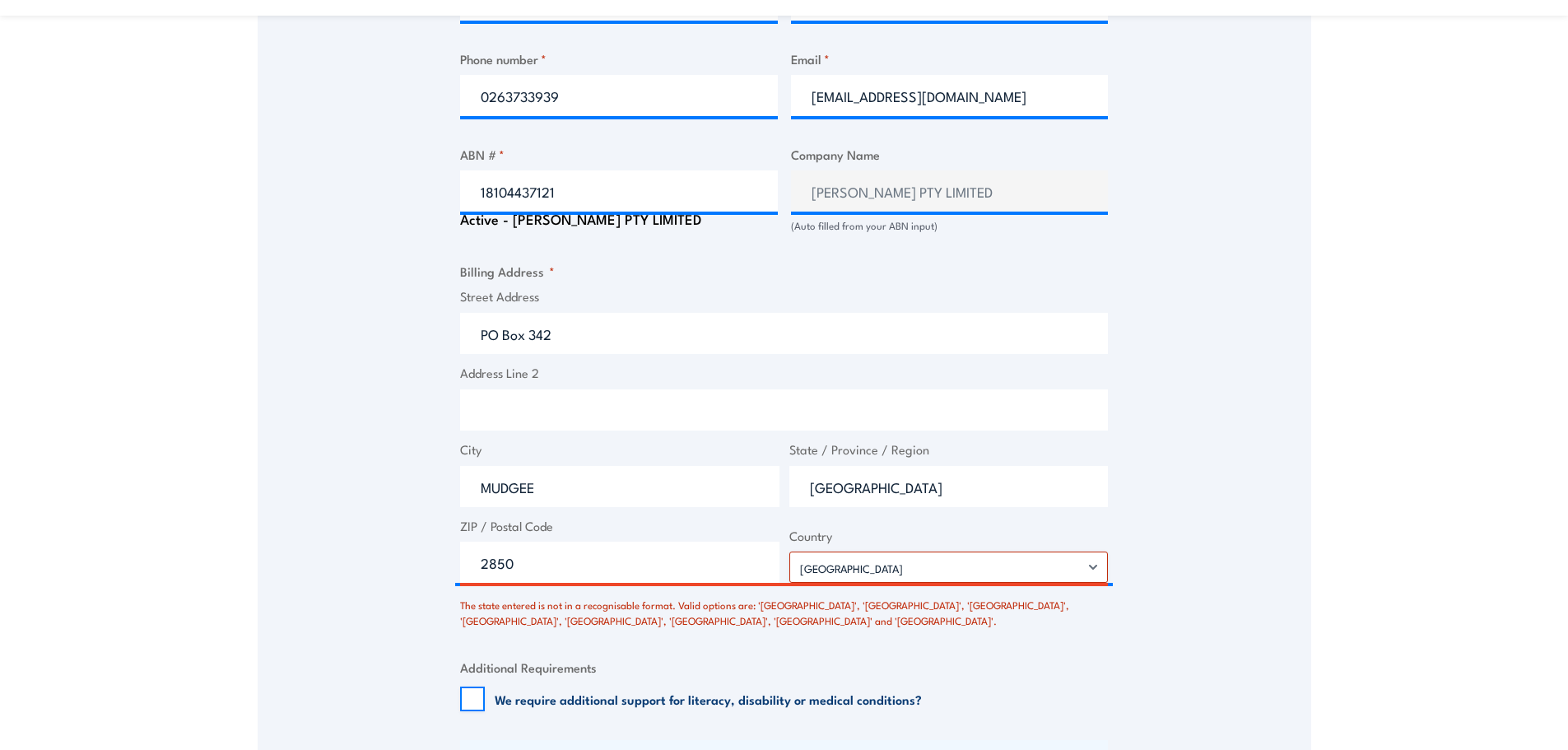
scroll to position [1151, 0]
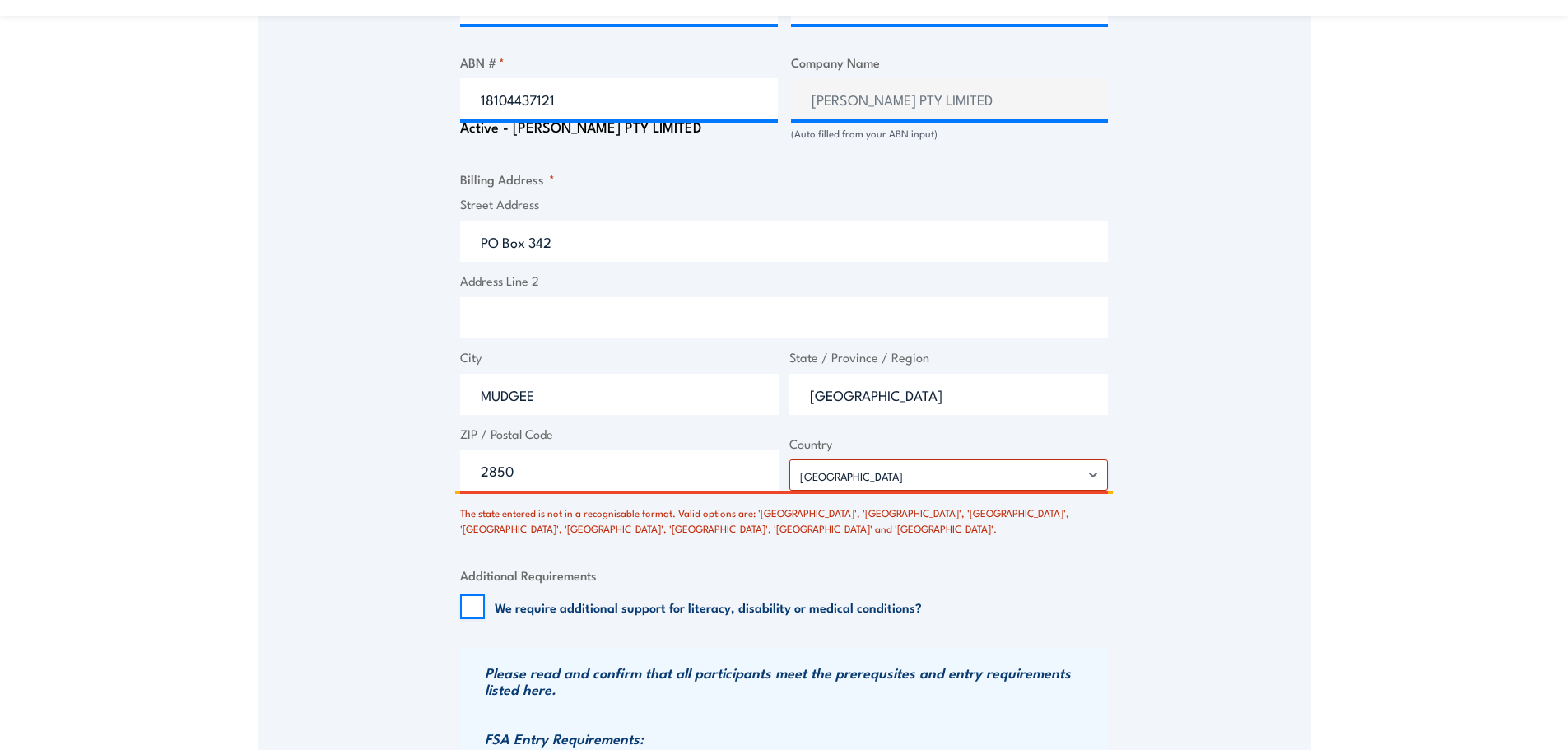
drag, startPoint x: 564, startPoint y: 238, endPoint x: 421, endPoint y: 239, distance: 143.0
click at [421, 239] on div "Speak to a specialist CALL 1300 885 530 CALL 1300 885 530 There was a problem w…" at bounding box center [784, 99] width 1053 height 1883
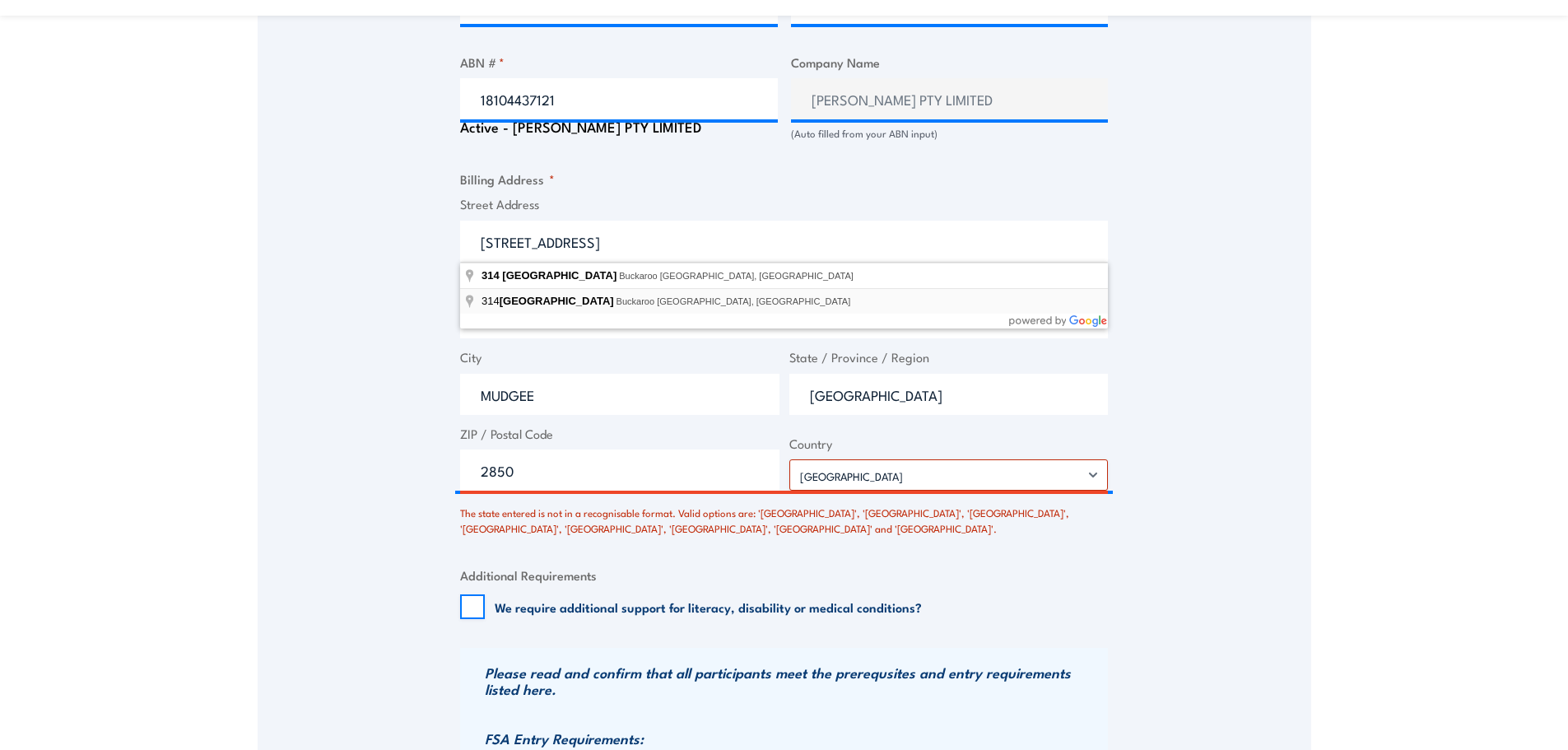
type input "314 Buckaroo Lane, Buckaroo NSW, Australia"
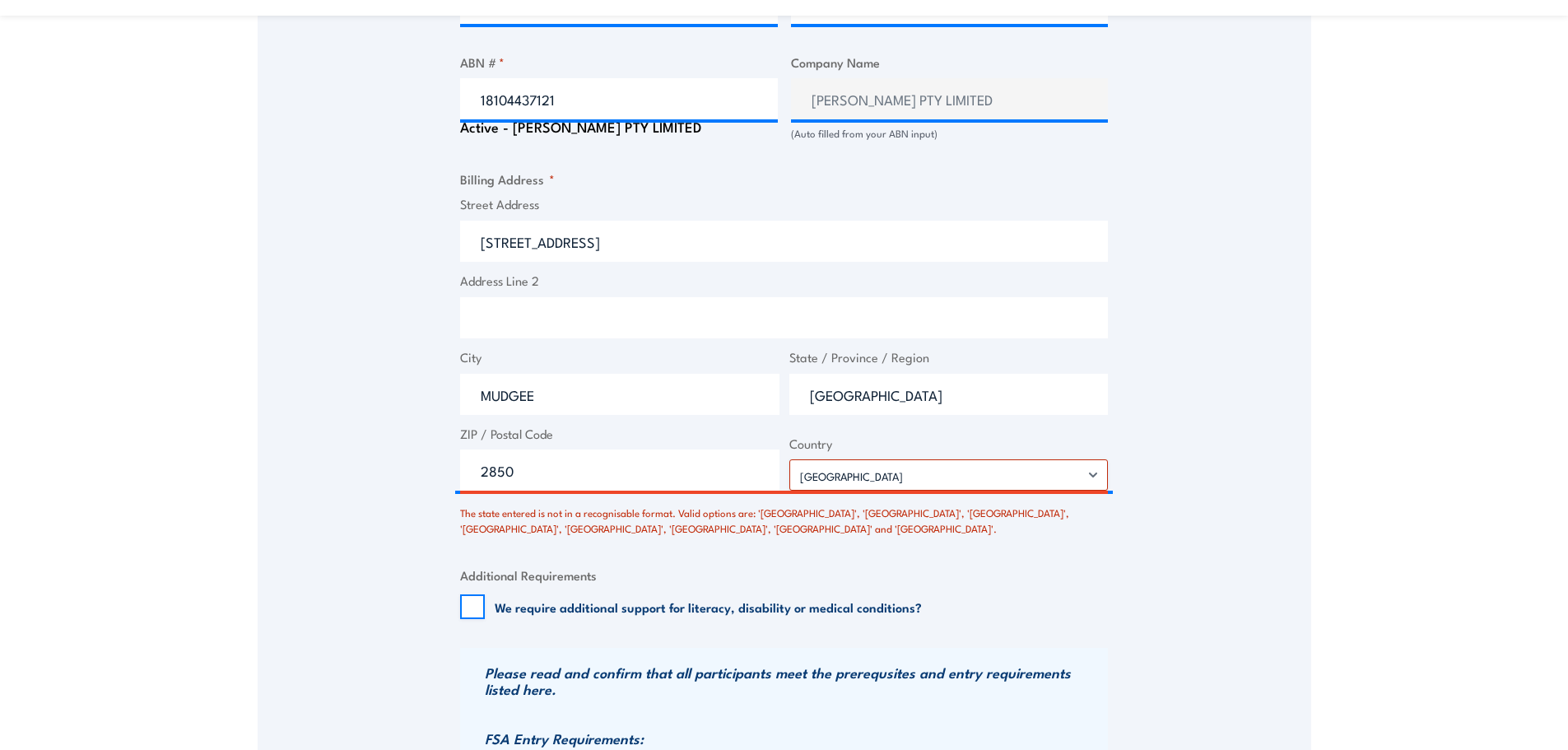
type input "Buckaroo Ln"
type input "Buckaroo"
type input "New South Wales"
click at [1093, 470] on select "Afghanistan Albania Algeria American Samoa Andorra Angola Anguilla Antarctica A…" at bounding box center [949, 475] width 319 height 31
click at [789, 459] on select "Afghanistan Albania Algeria American Samoa Andorra Angola Anguilla Antarctica A…" at bounding box center [949, 475] width 319 height 31
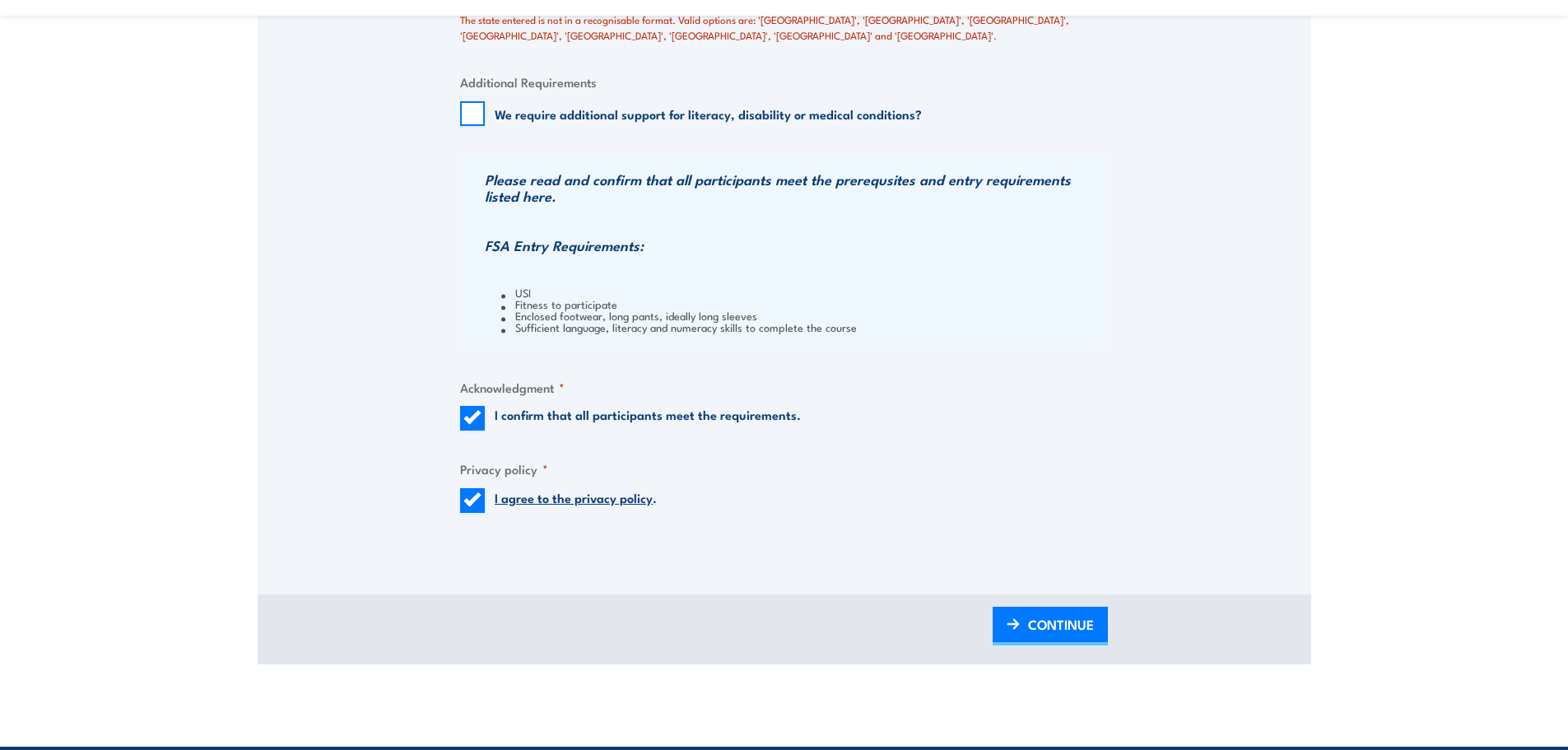
scroll to position [1644, 0]
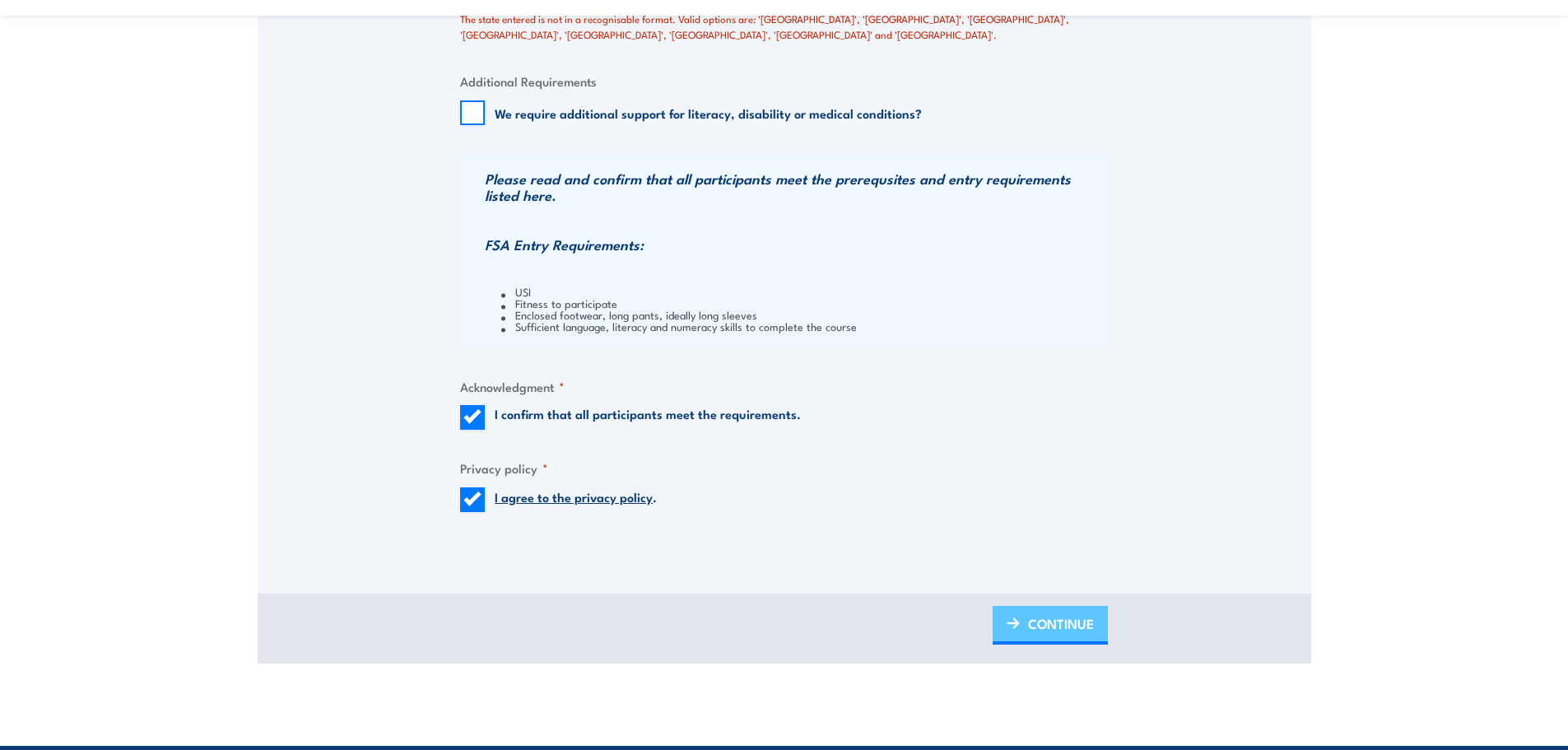
click at [1038, 619] on span "CONTINUE" at bounding box center [1060, 624] width 65 height 44
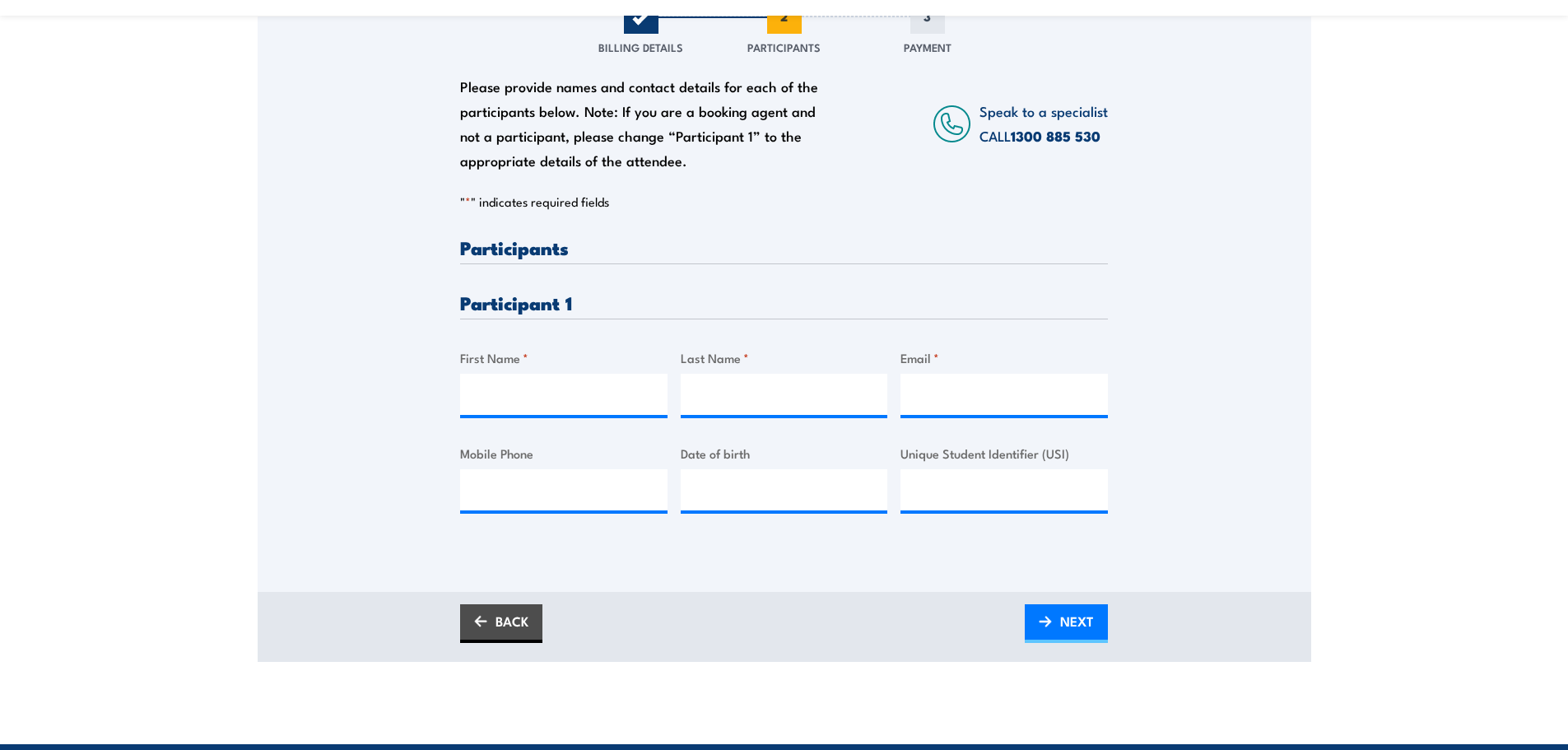
scroll to position [329, 0]
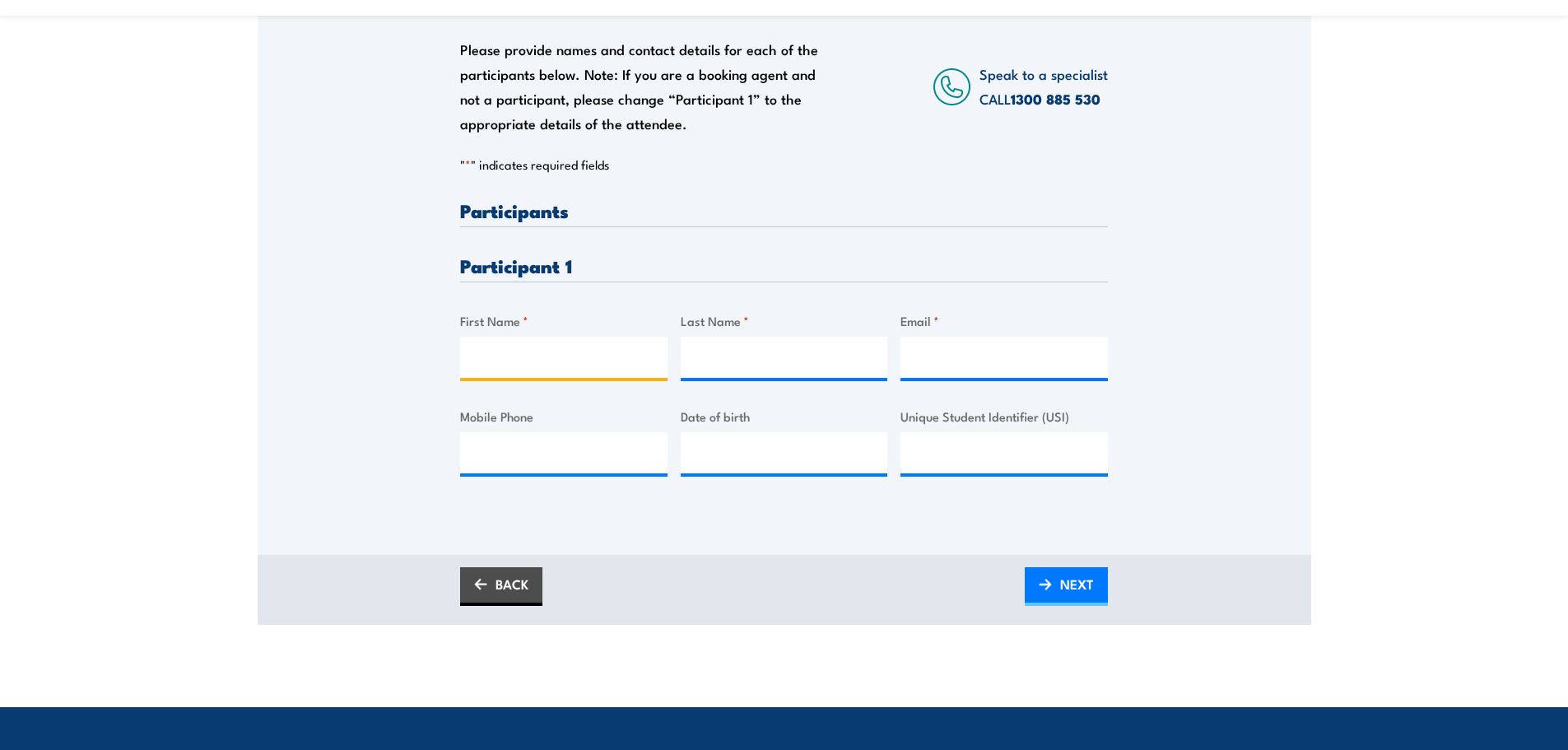
click at [500, 360] on input "First Name *" at bounding box center [563, 357] width 207 height 41
type input "o"
type input "OLIVER"
type input "PAPAALII"
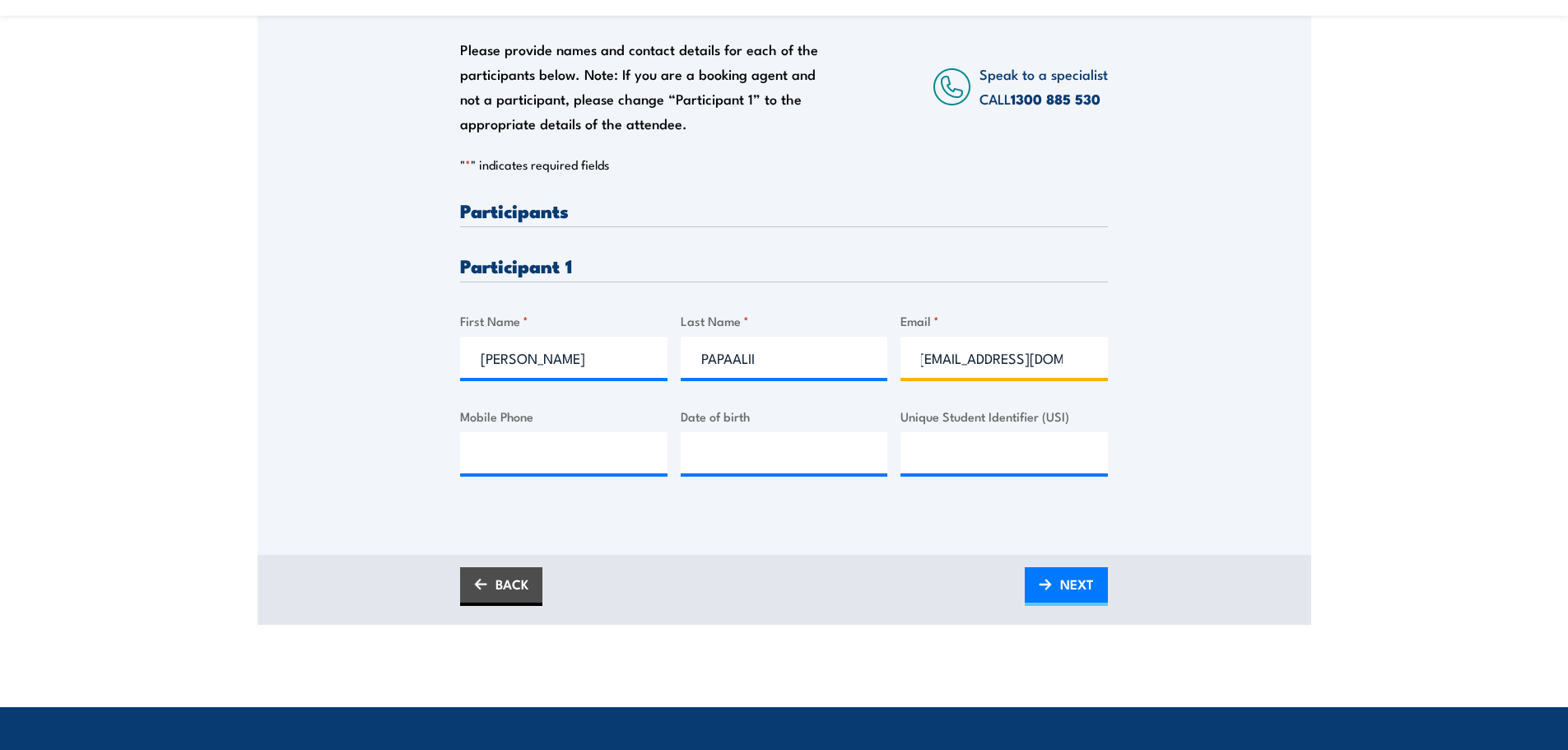
type input "papalii80@outlook.com"
click at [546, 460] on input "Mobile Phone" at bounding box center [563, 453] width 207 height 41
type input "0435790005"
type input "17/02/1980"
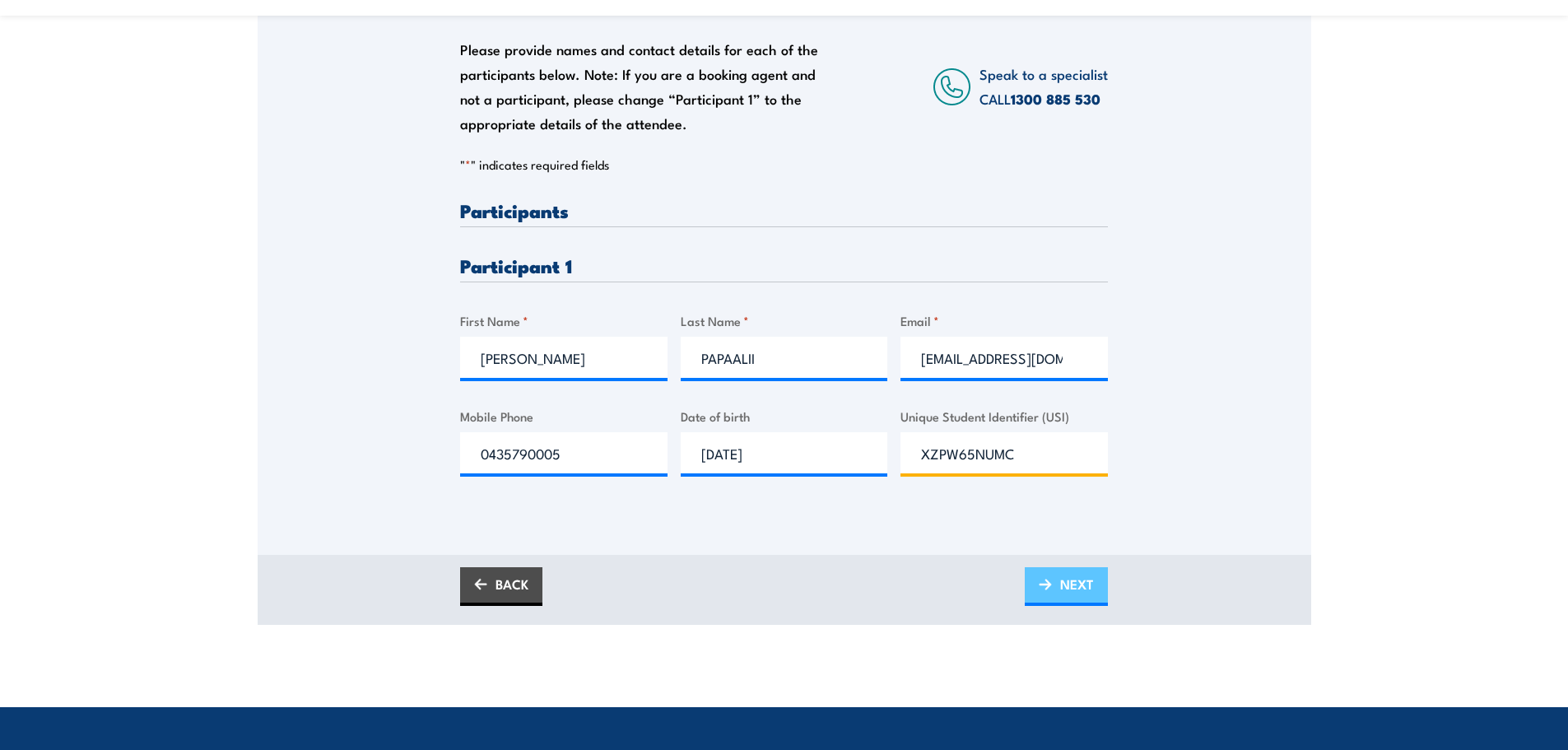
type input "XZPW65NUMC"
click at [1072, 583] on span "NEXT" at bounding box center [1077, 584] width 34 height 44
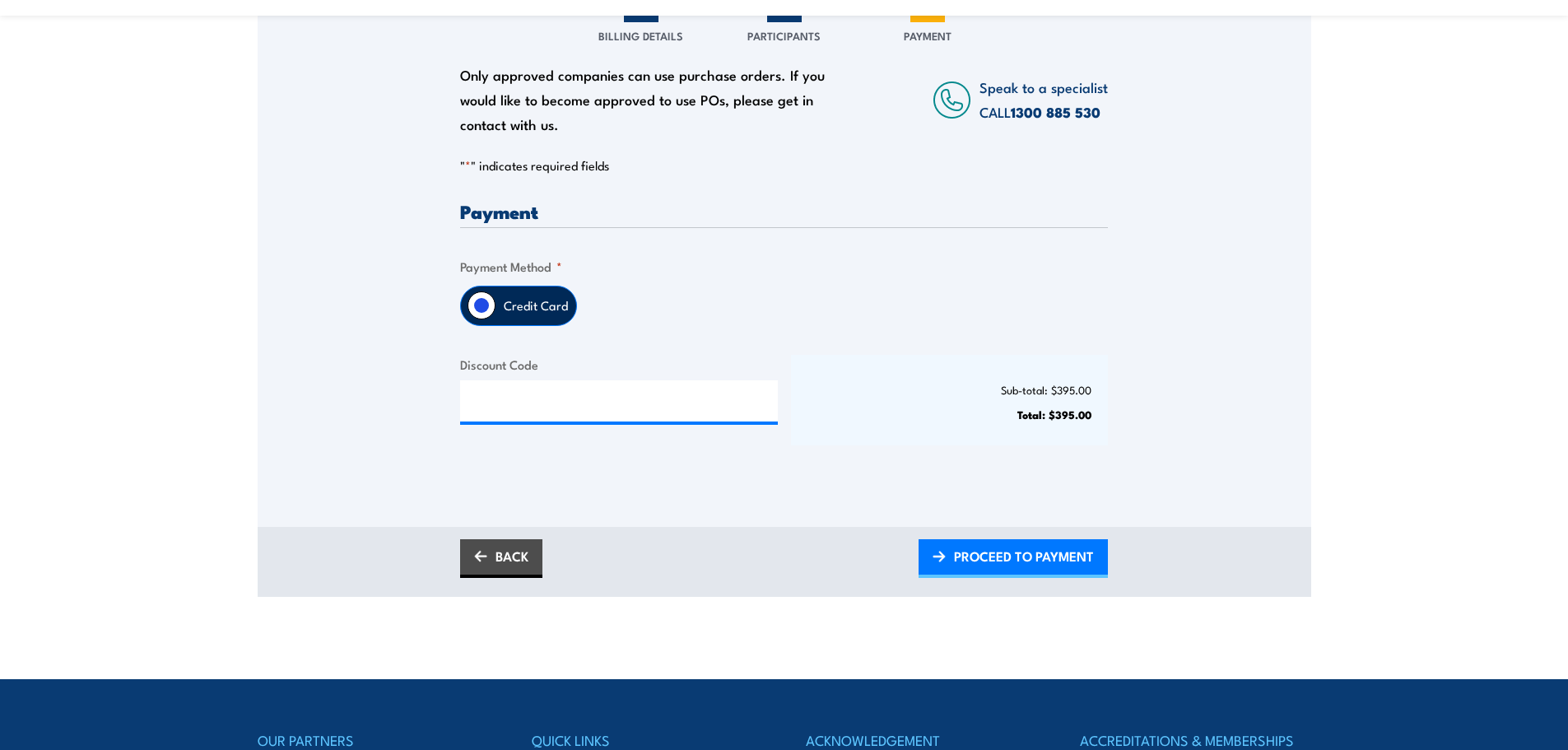
scroll to position [329, 0]
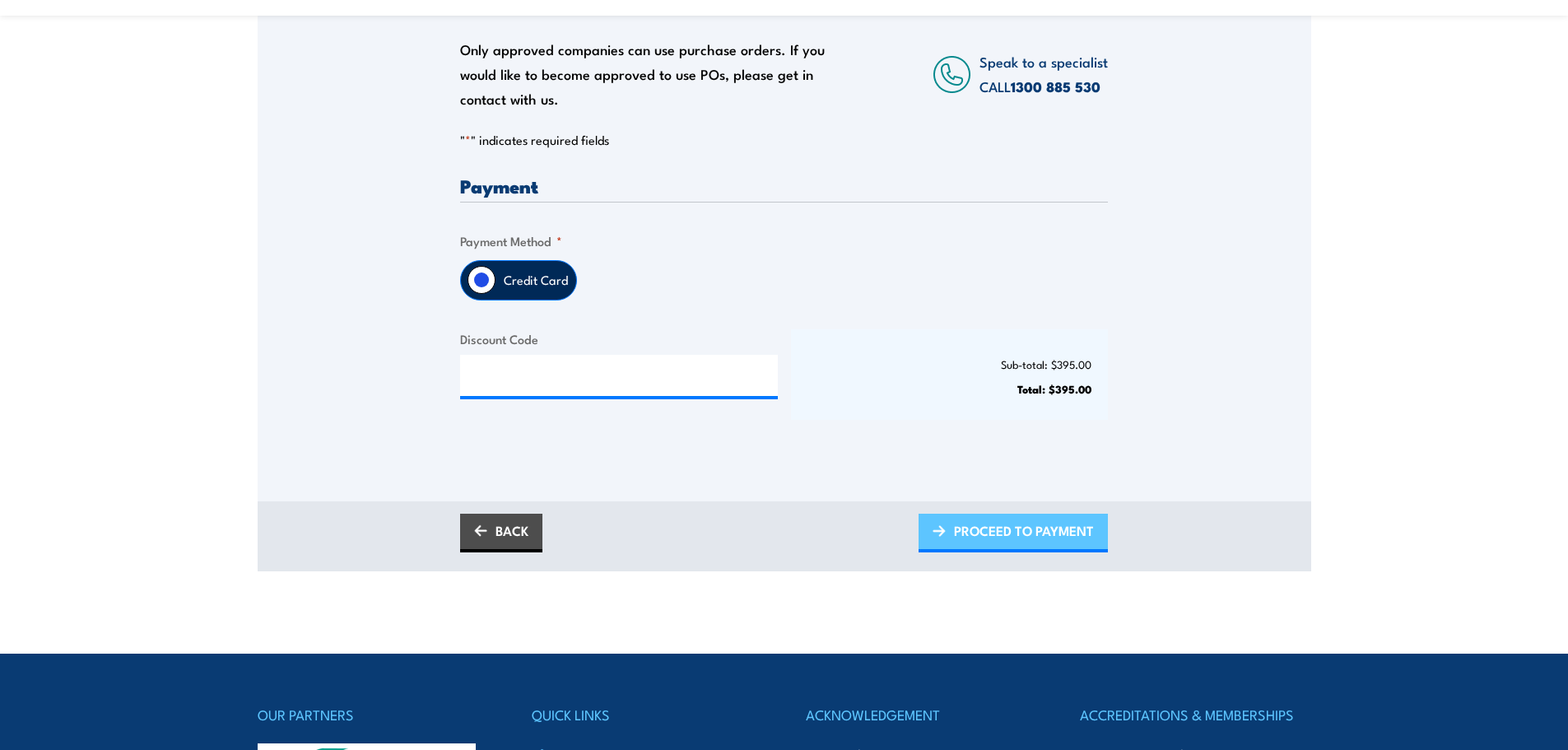
click at [1024, 528] on span "PROCEED TO PAYMENT" at bounding box center [1024, 530] width 140 height 44
